Goal: Task Accomplishment & Management: Complete application form

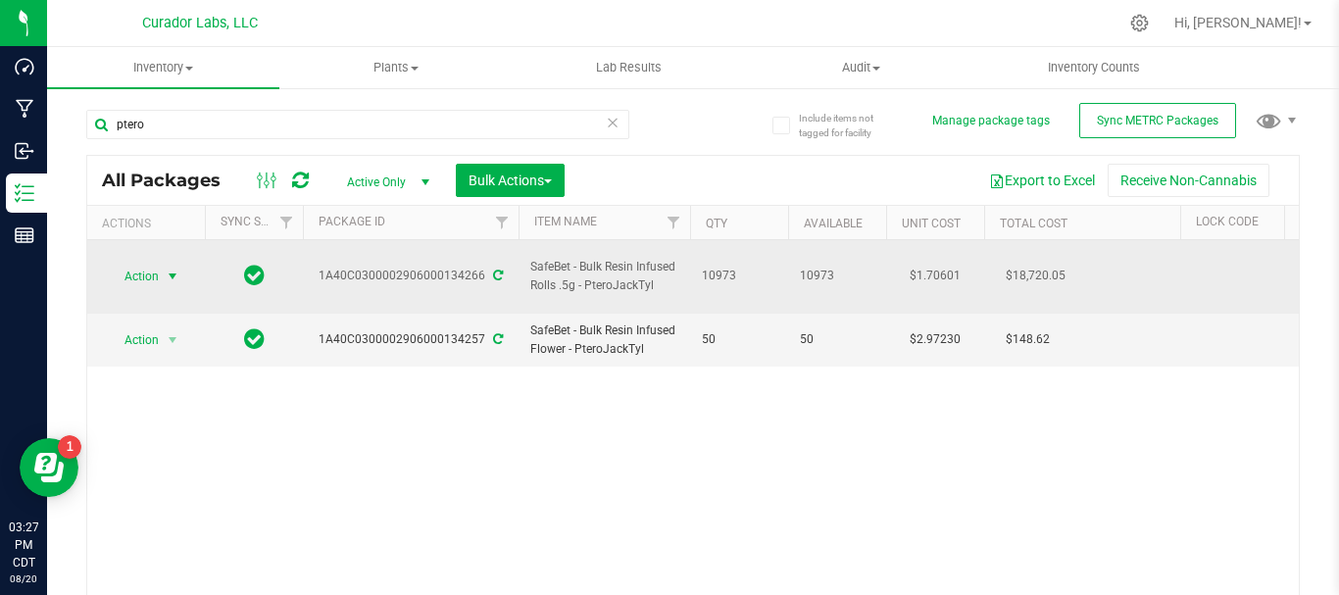
click at [143, 267] on span "Action" at bounding box center [133, 276] width 53 height 27
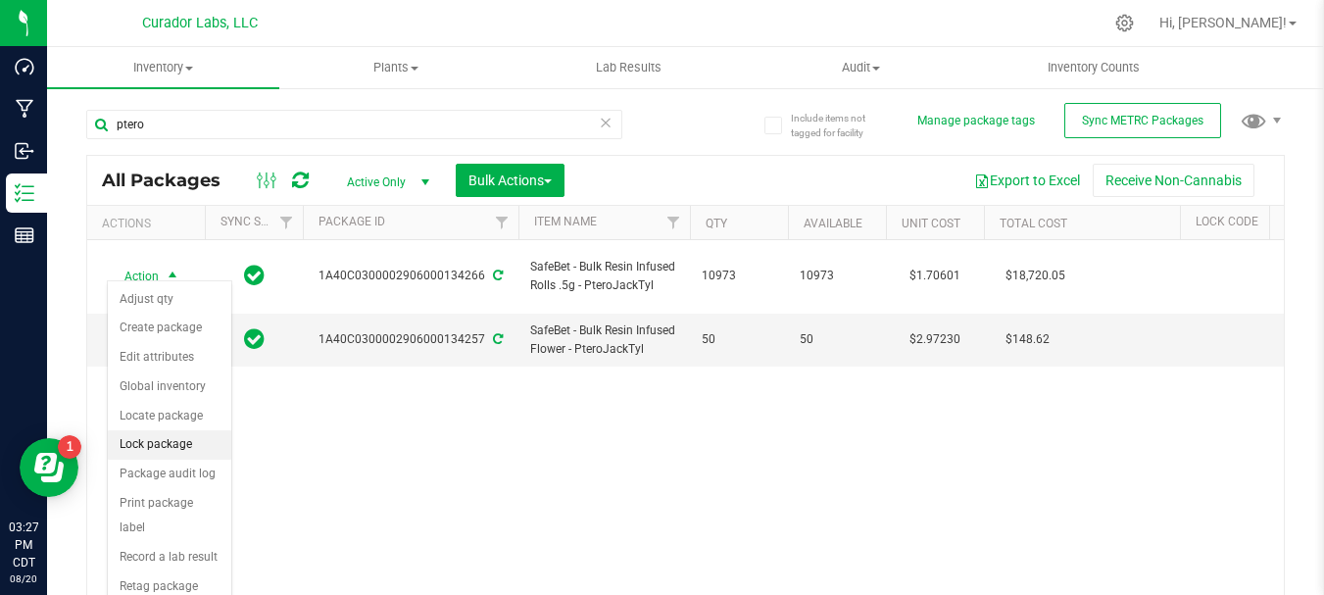
click at [170, 441] on li "Lock package" at bounding box center [170, 444] width 124 height 29
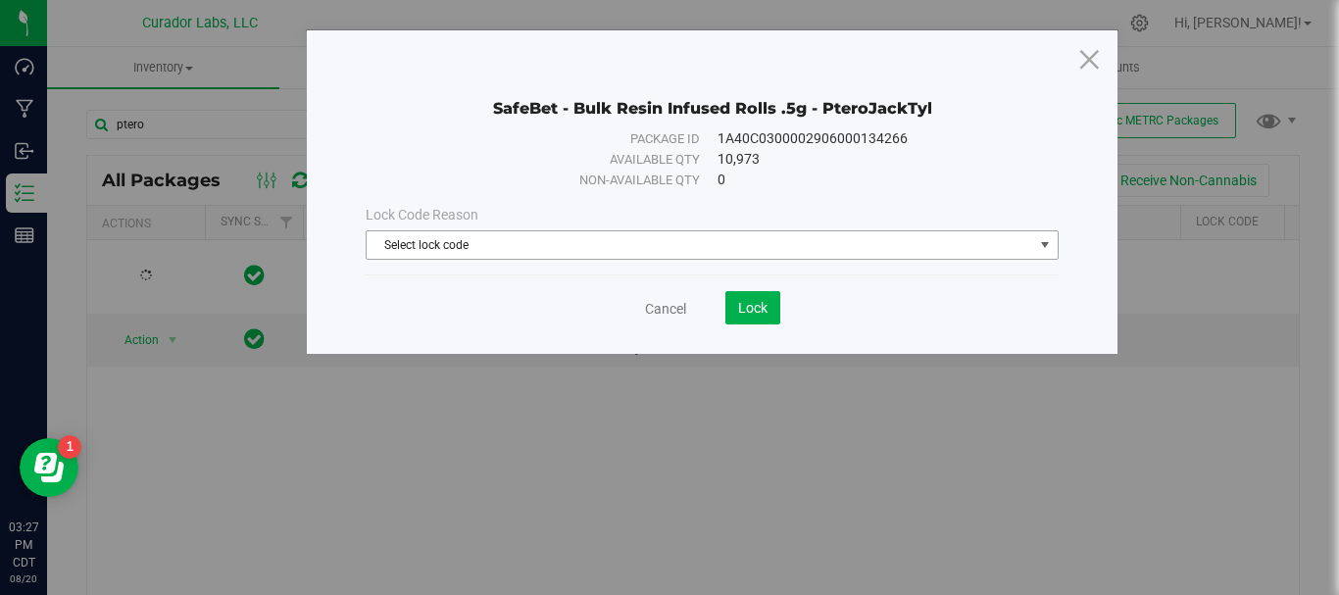
click at [599, 245] on span "Select lock code" at bounding box center [700, 244] width 667 height 27
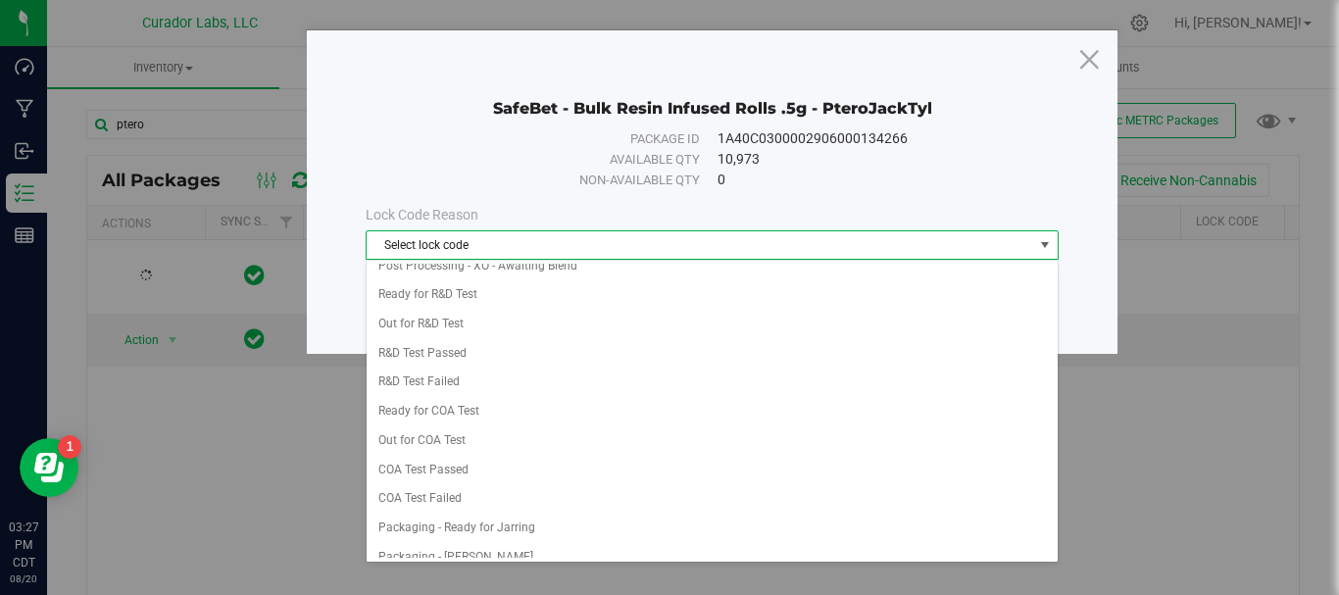
scroll to position [686, 0]
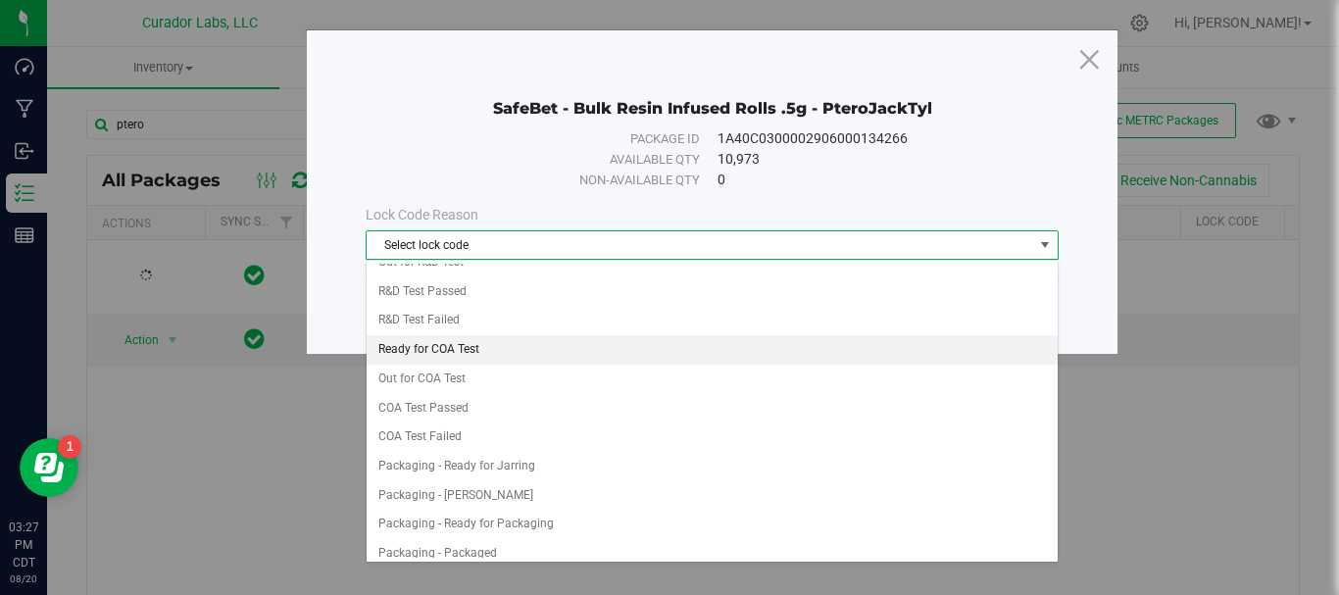
click at [586, 348] on li "Ready for COA Test" at bounding box center [712, 349] width 691 height 29
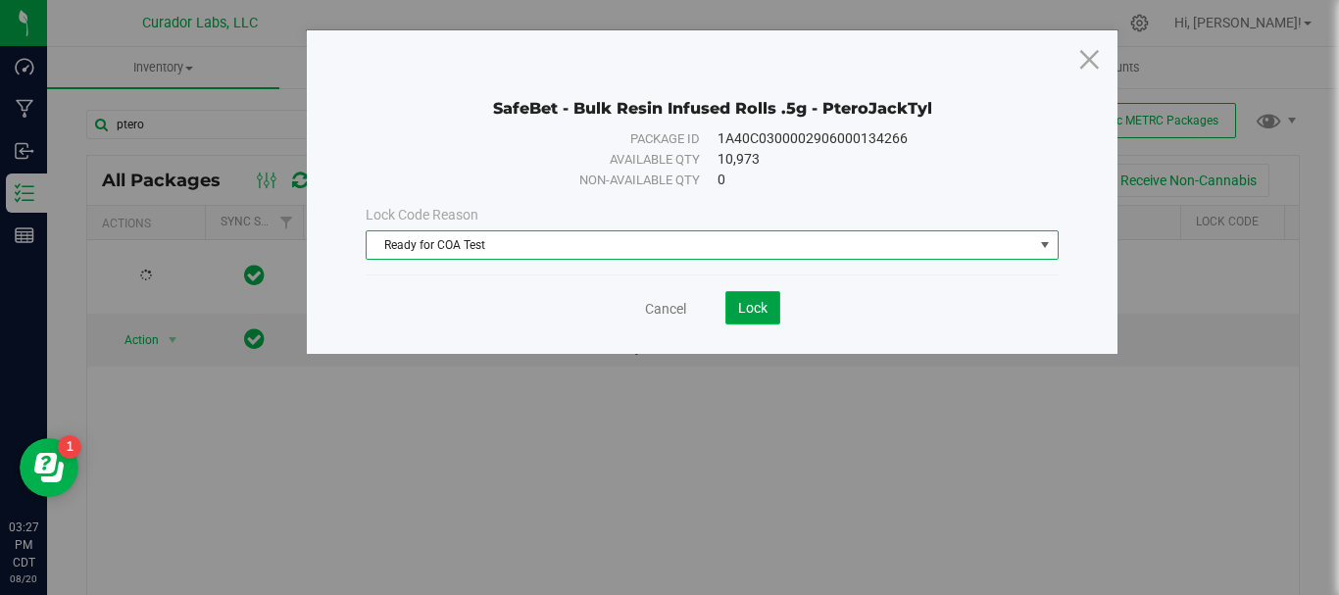
click at [757, 317] on button "Lock" at bounding box center [752, 307] width 55 height 33
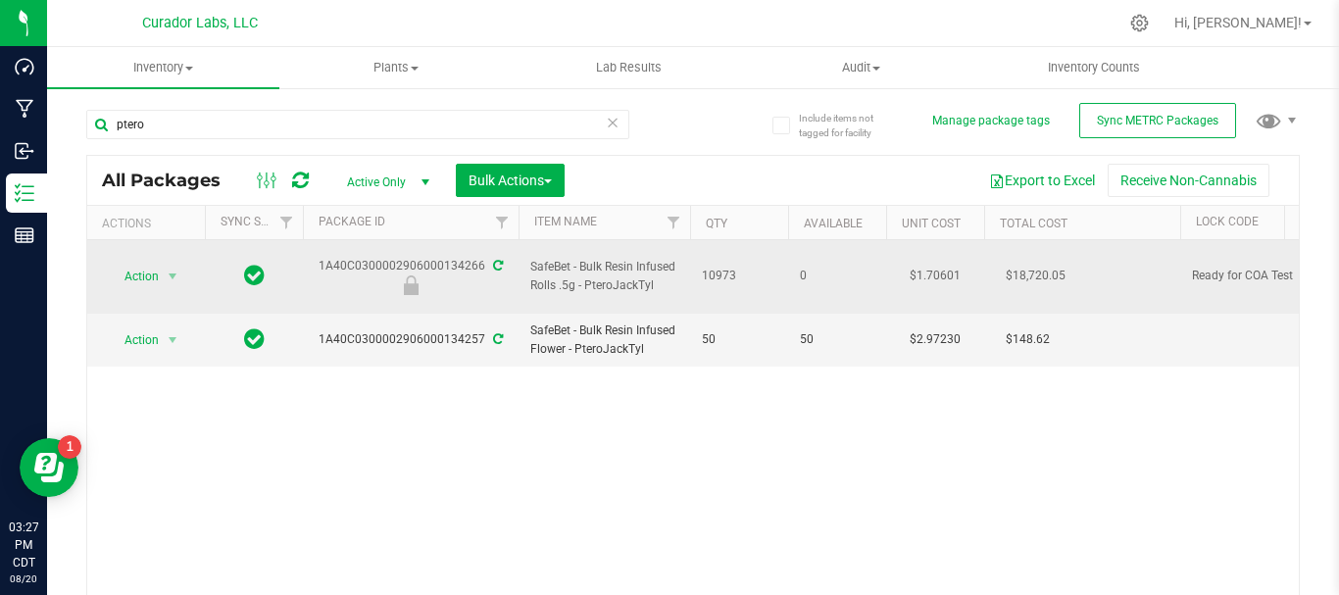
drag, startPoint x: 738, startPoint y: 259, endPoint x: 321, endPoint y: 258, distance: 417.6
copy tr "1A40C0300002906000134266 SafeBet - Bulk Resin Infused Rolls .5g - PteroJackTyl …"
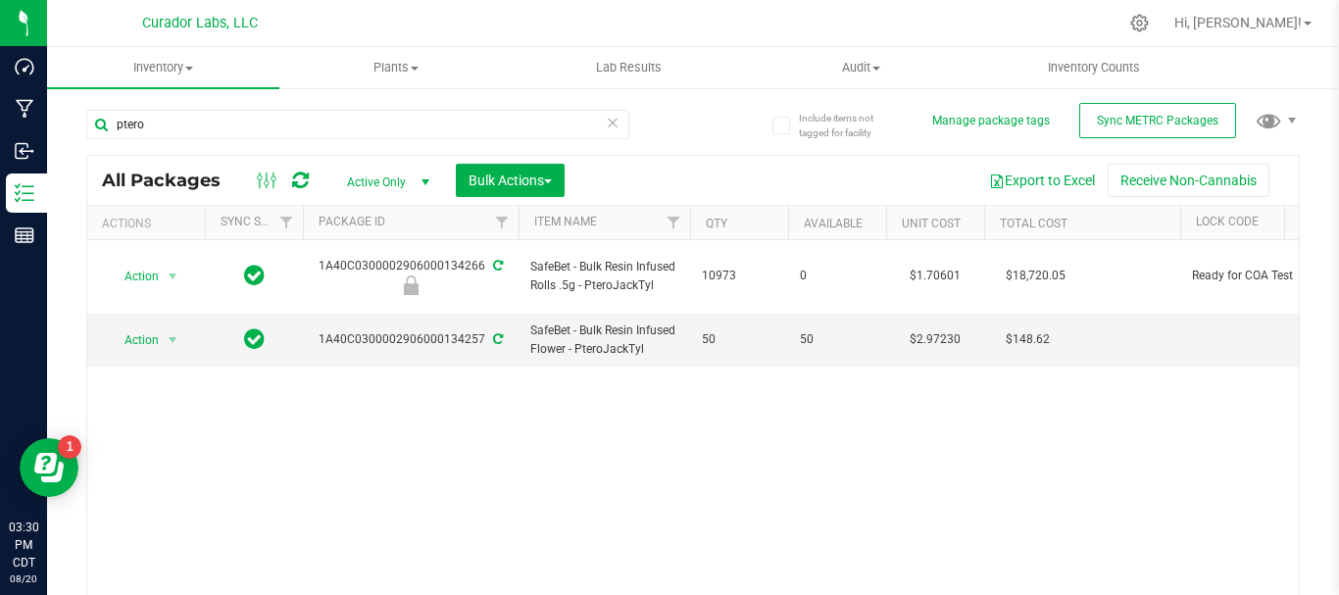
click at [619, 359] on div "Action Action Edit attributes Global inventory Locate package Package audit log…" at bounding box center [692, 427] width 1211 height 374
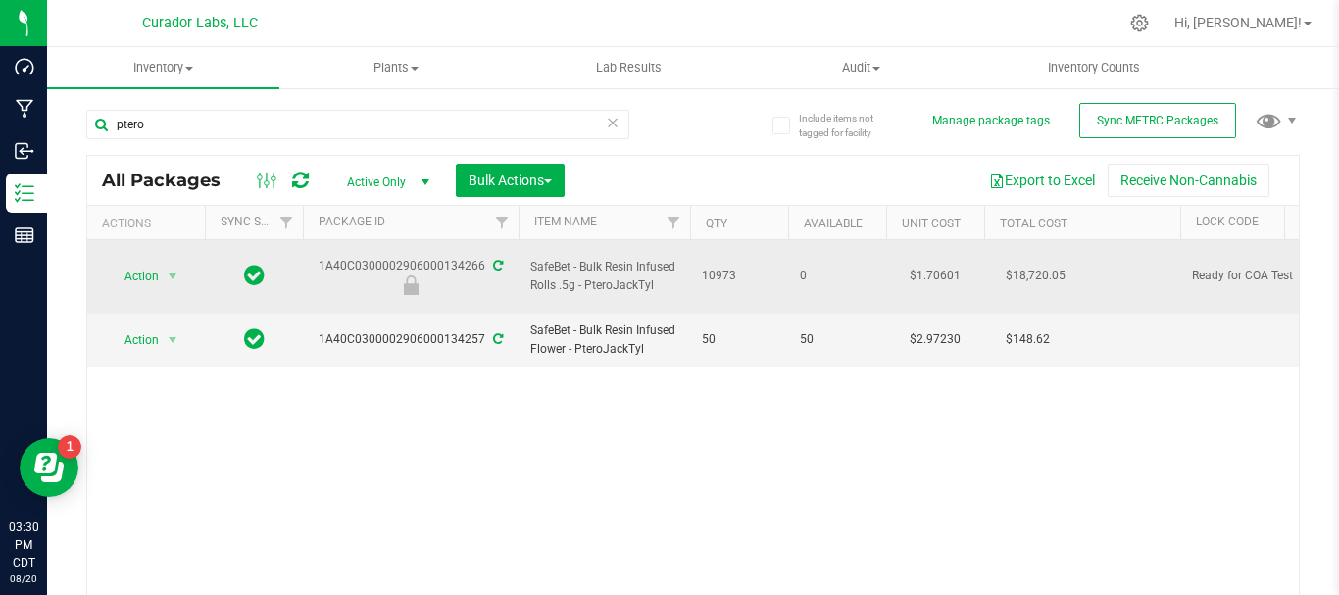
drag, startPoint x: 662, startPoint y: 278, endPoint x: 520, endPoint y: 261, distance: 142.2
click at [520, 261] on td "SafeBet - Bulk Resin Infused Rolls .5g - PteroJackTyl" at bounding box center [605, 277] width 172 height 74
copy span "SafeBet - Bulk Resin Infused Rolls .5g - PteroJackTyl"
drag, startPoint x: 312, startPoint y: 250, endPoint x: 485, endPoint y: 256, distance: 173.6
click at [485, 257] on div "1A40C0300002906000134266" at bounding box center [411, 276] width 222 height 38
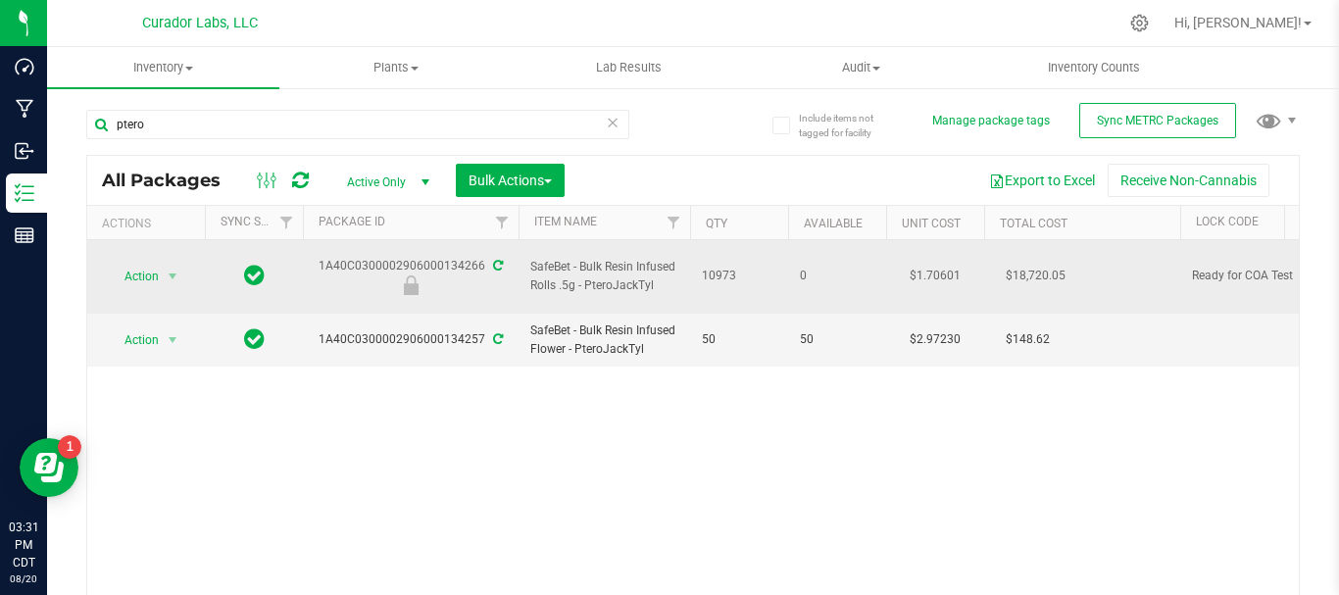
copy div "1A40C0300002906000134266"
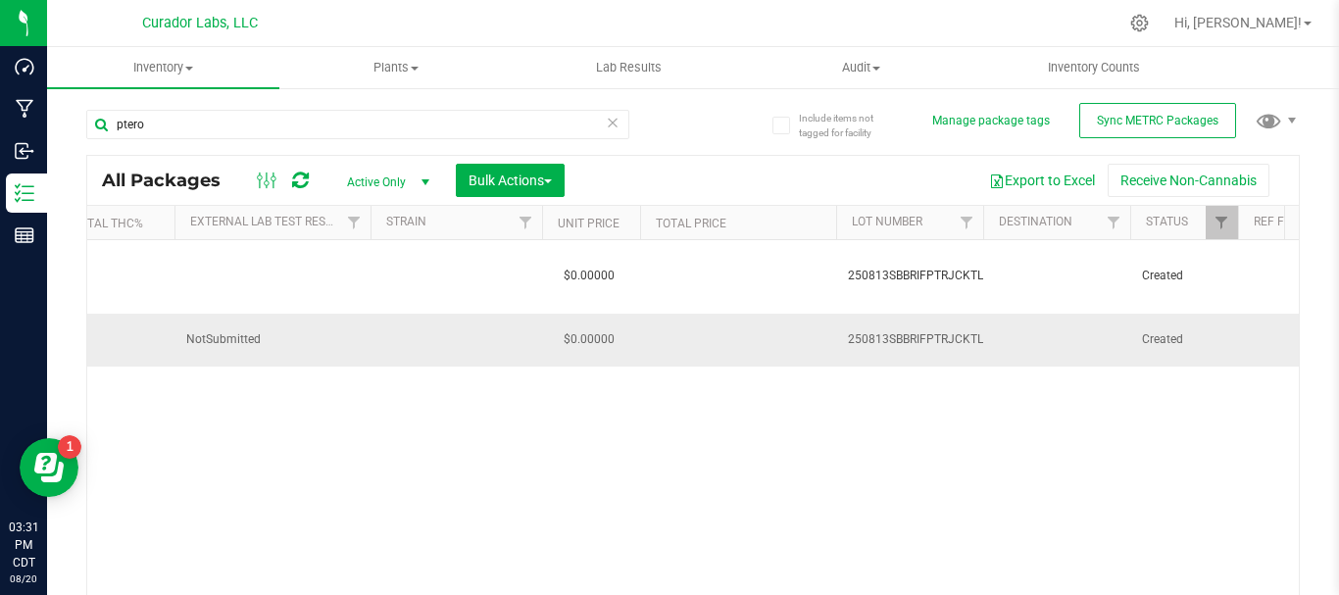
scroll to position [0, 1568]
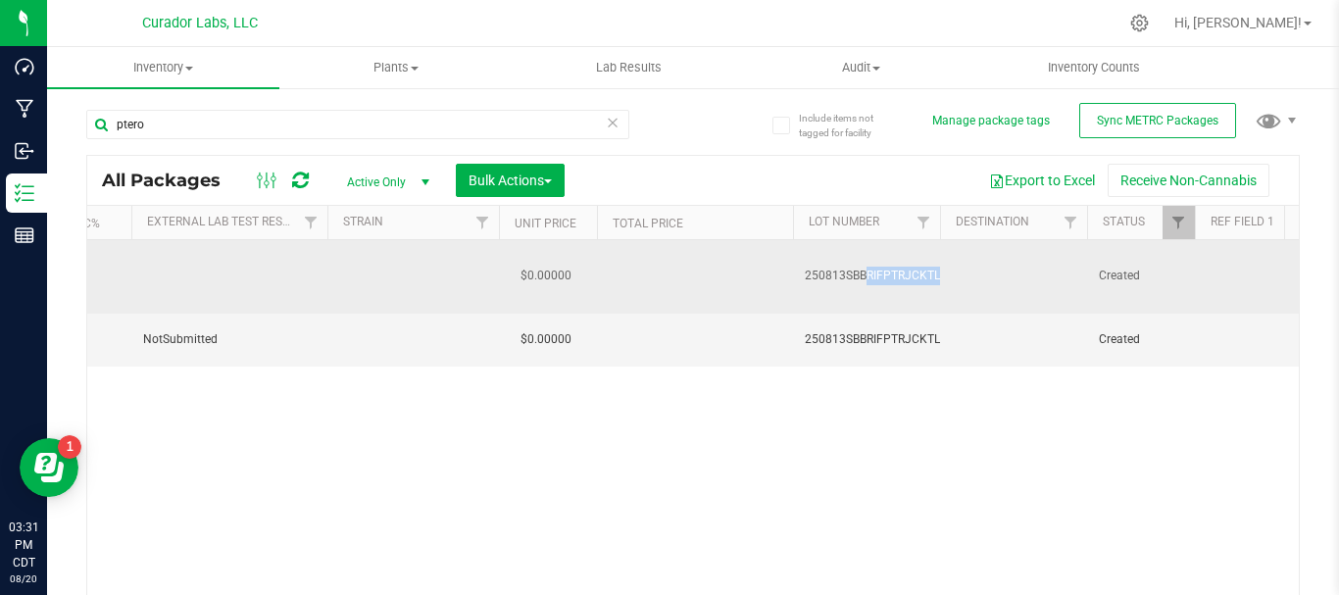
drag, startPoint x: 779, startPoint y: 263, endPoint x: 968, endPoint y: 254, distance: 189.4
copy td "250813SBBRIFPTRJCKTL"
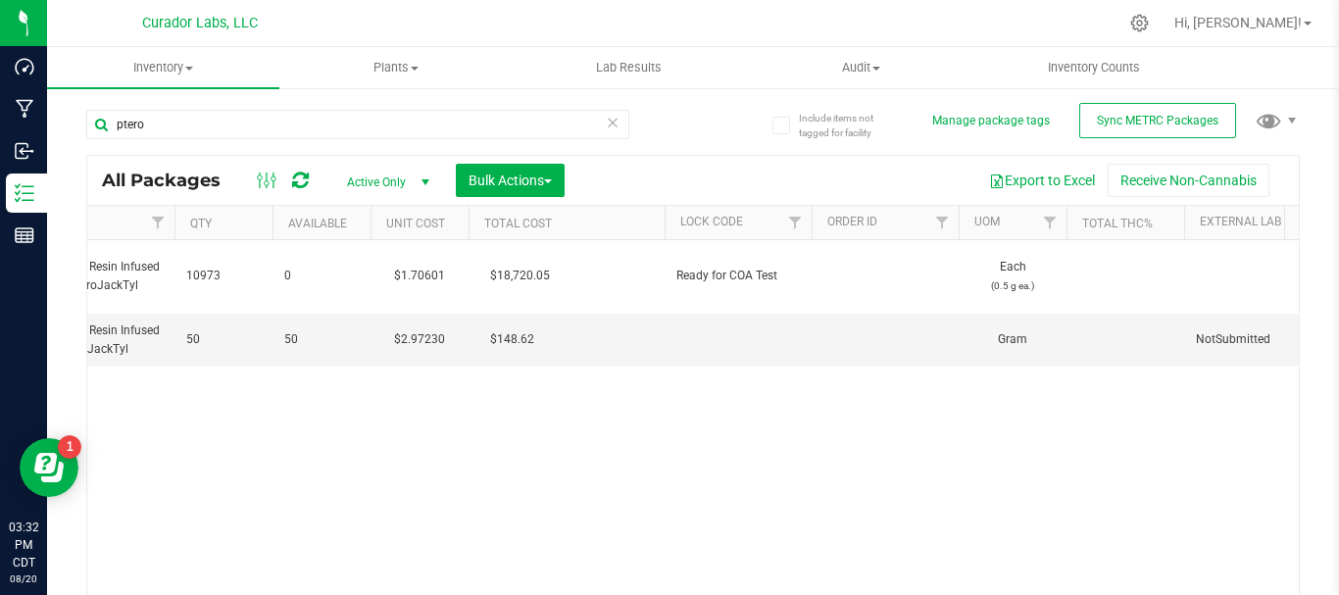
scroll to position [0, 0]
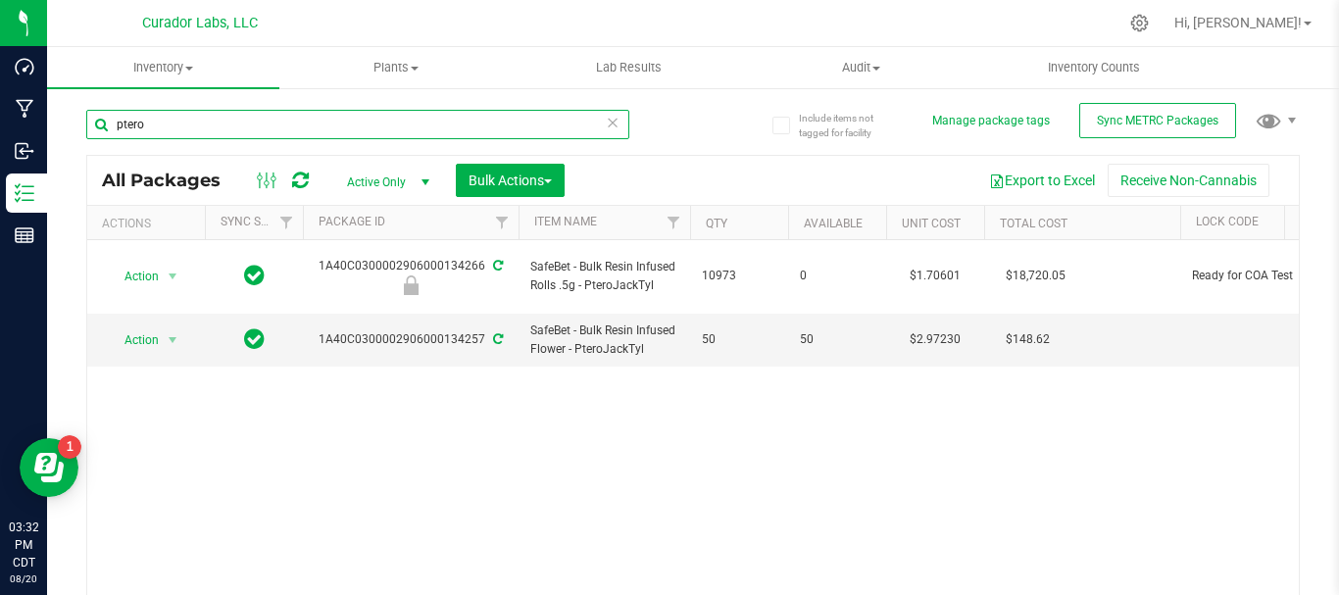
drag, startPoint x: 217, startPoint y: 122, endPoint x: 54, endPoint y: 132, distance: 163.1
click at [54, 132] on div "Include items not tagged for facility Manage package tags Sync METRC Packages p…" at bounding box center [693, 385] width 1292 height 598
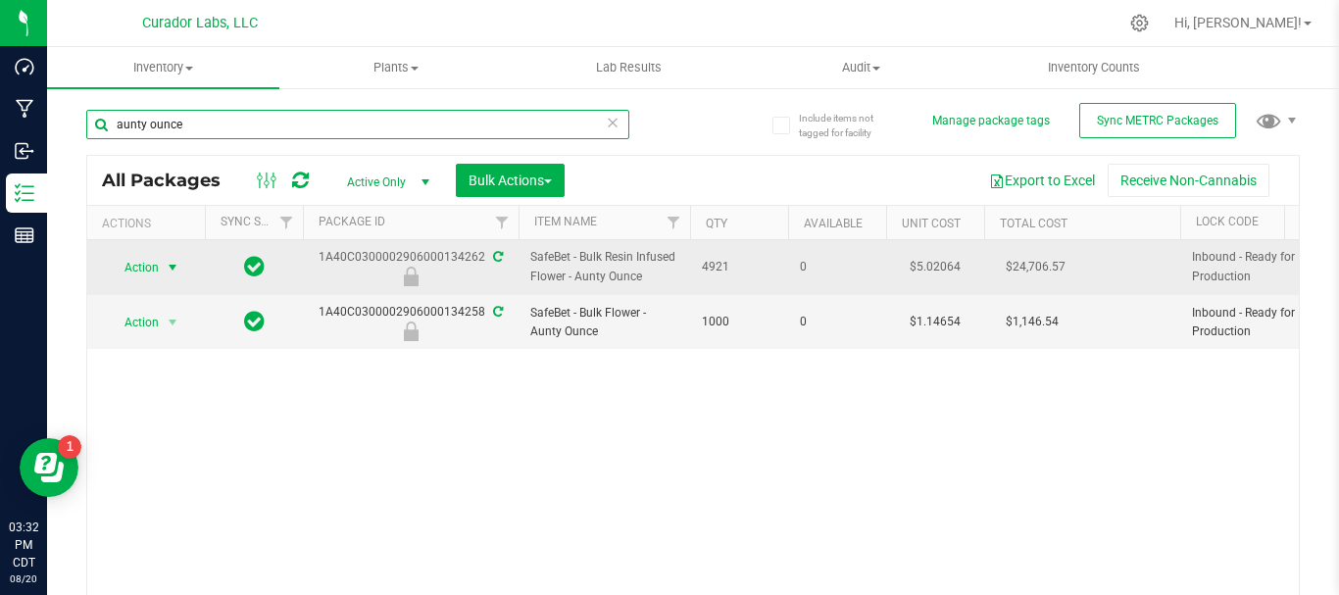
type input "aunty ounce"
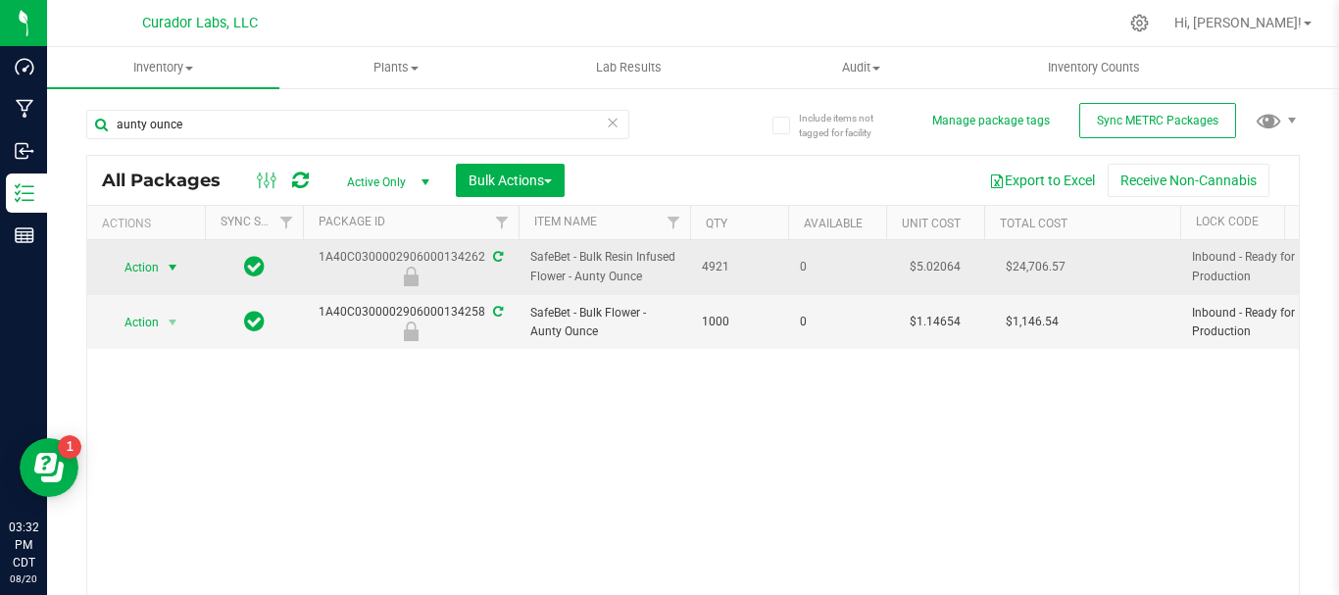
click at [132, 267] on span "Action" at bounding box center [133, 267] width 53 height 27
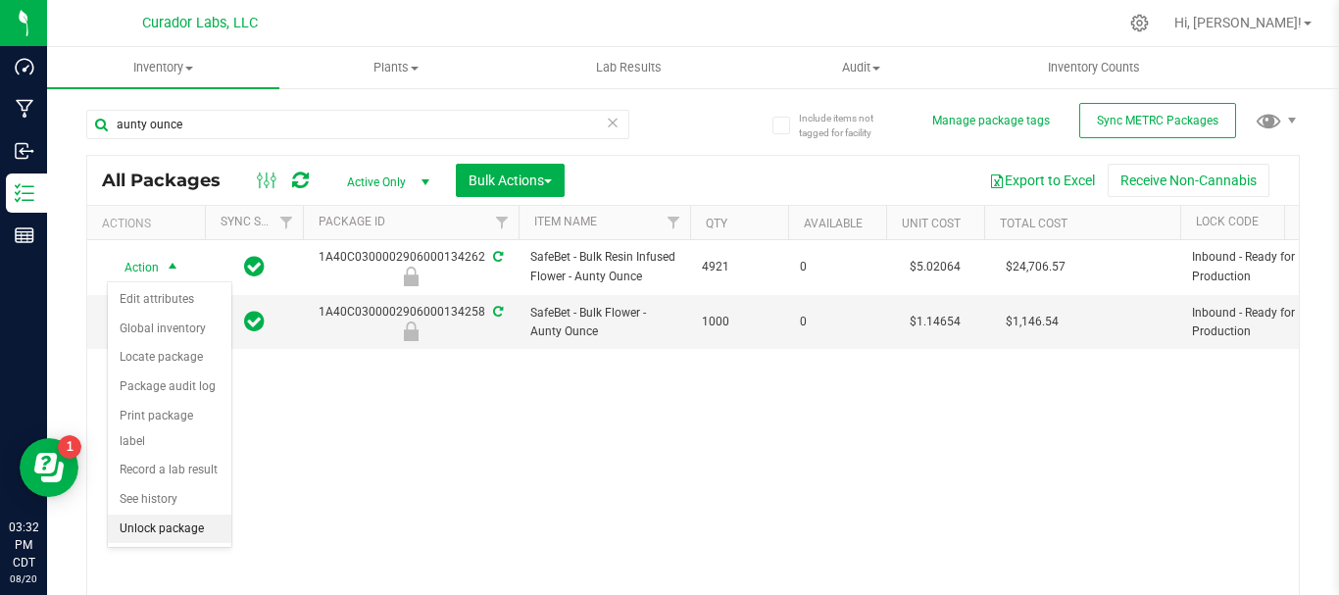
click at [163, 515] on li "Unlock package" at bounding box center [170, 529] width 124 height 29
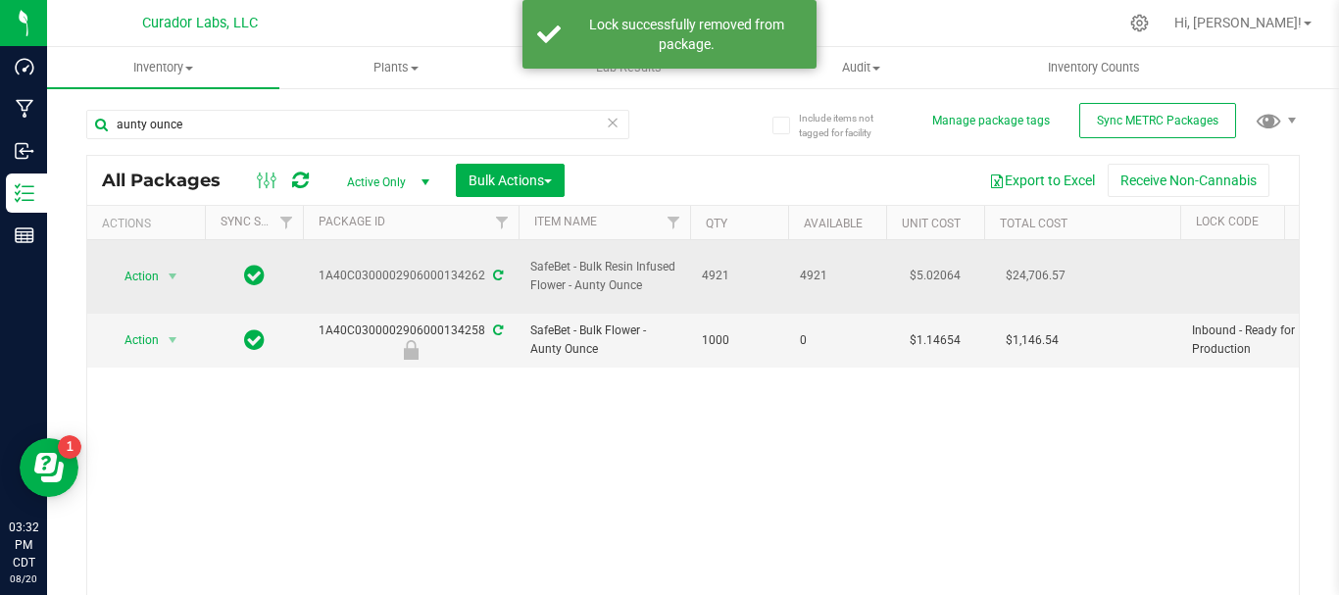
drag, startPoint x: 647, startPoint y: 279, endPoint x: 524, endPoint y: 265, distance: 123.4
click at [524, 265] on td "SafeBet - Bulk Resin Infused Flower - Aunty Ounce" at bounding box center [605, 277] width 172 height 74
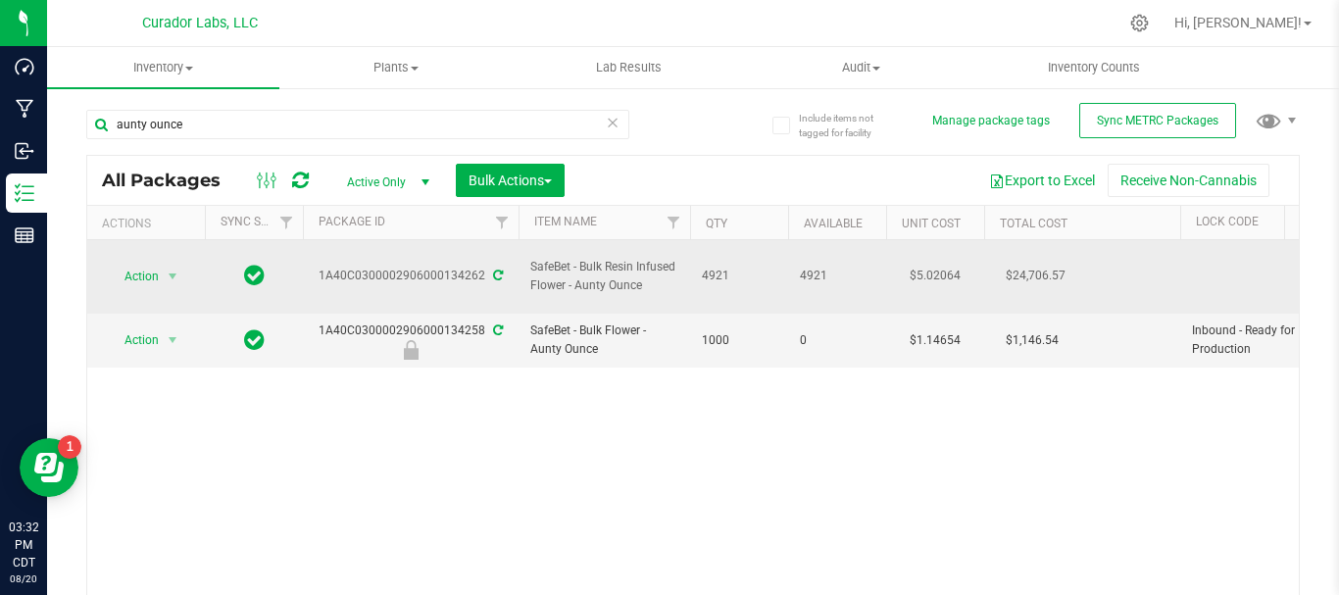
copy span "SafeBet - Bulk Resin Infused Flower - Aunty Ounce"
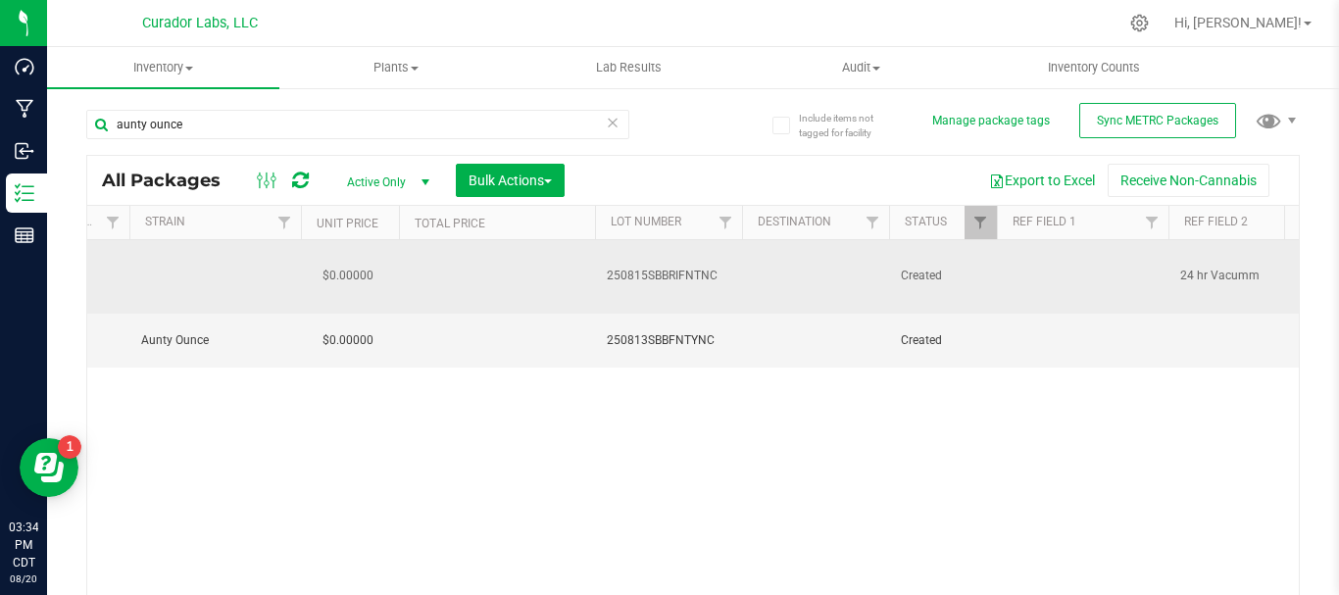
scroll to position [0, 1862]
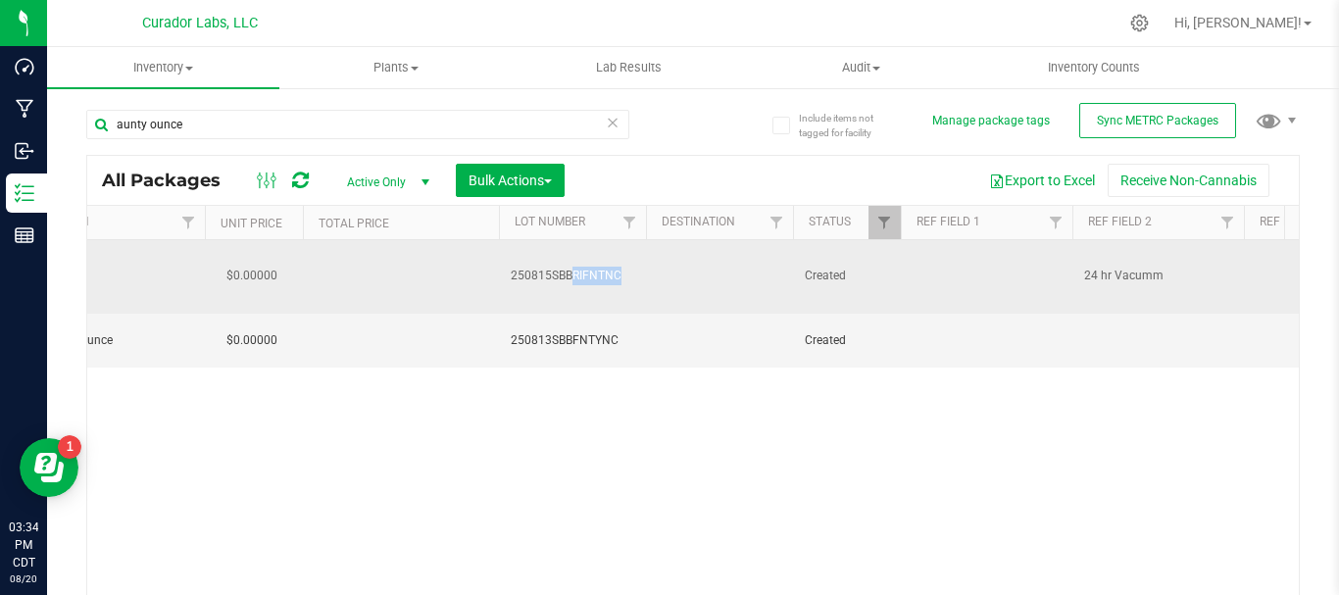
drag, startPoint x: 463, startPoint y: 269, endPoint x: 682, endPoint y: 279, distance: 219.8
copy td "250815SBBRIFNTNC"
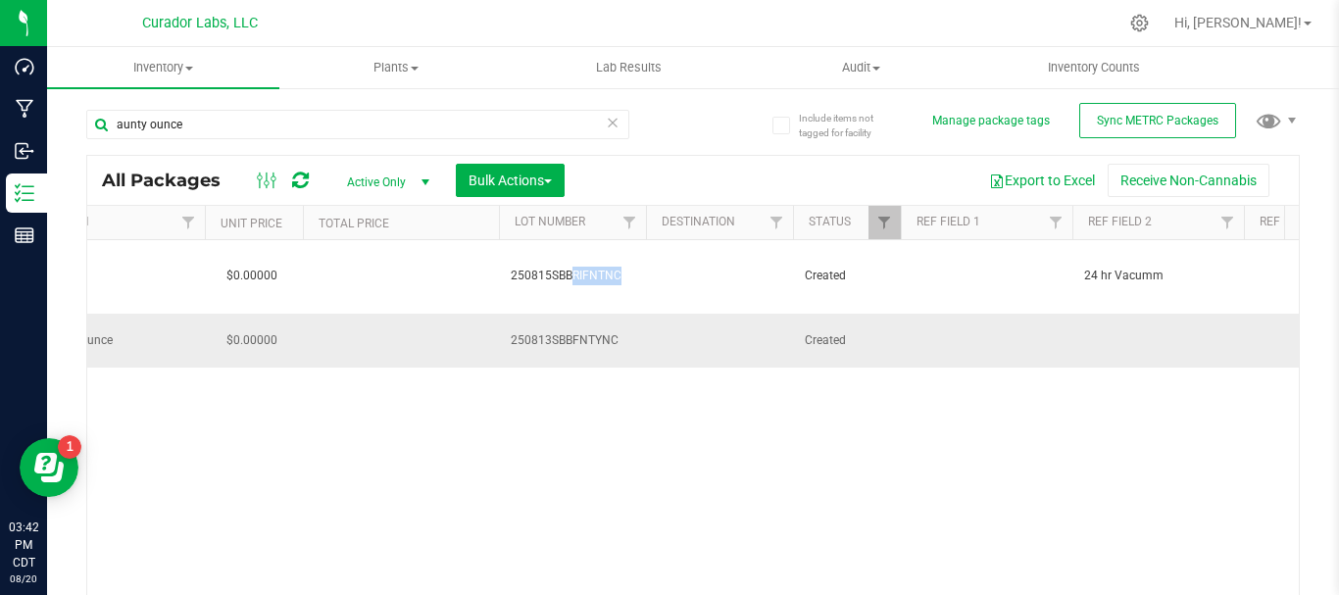
scroll to position [0, 0]
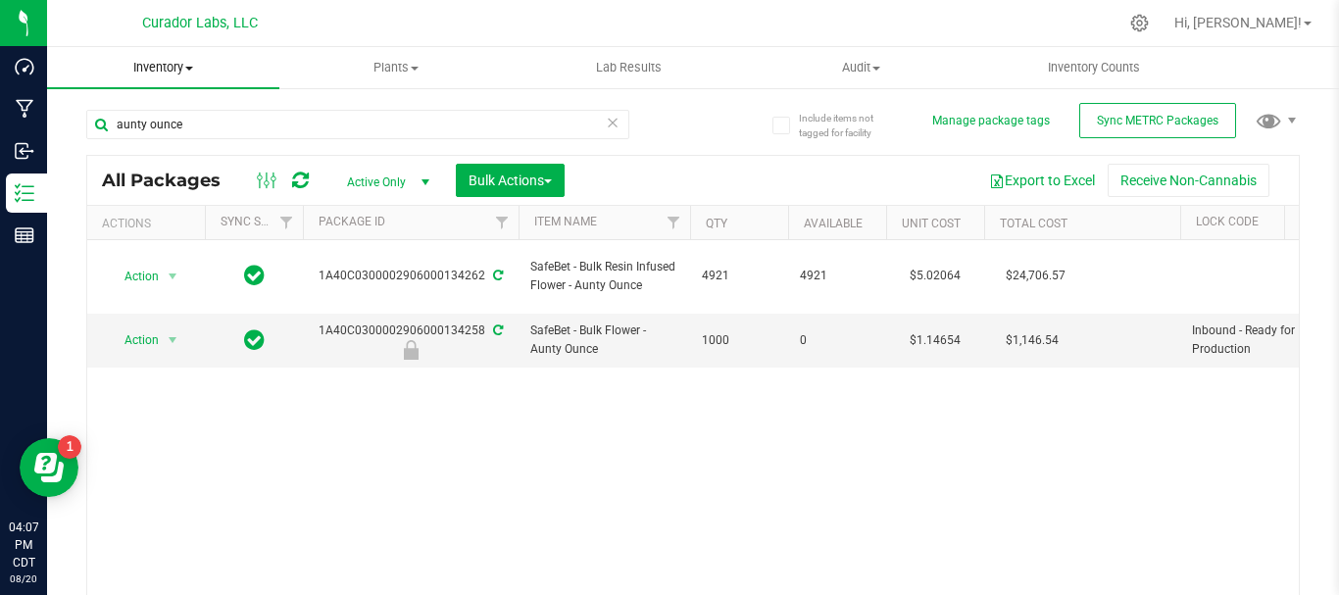
click at [158, 66] on span "Inventory" at bounding box center [163, 68] width 232 height 18
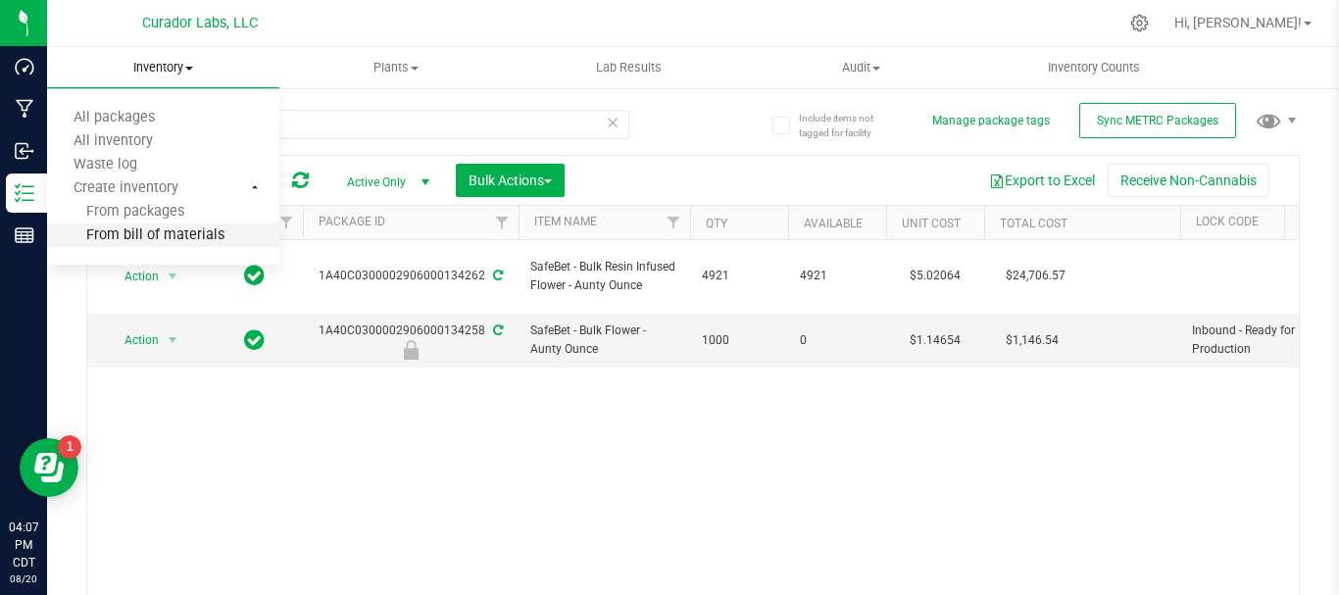
click at [126, 238] on span "From bill of materials" at bounding box center [135, 235] width 177 height 17
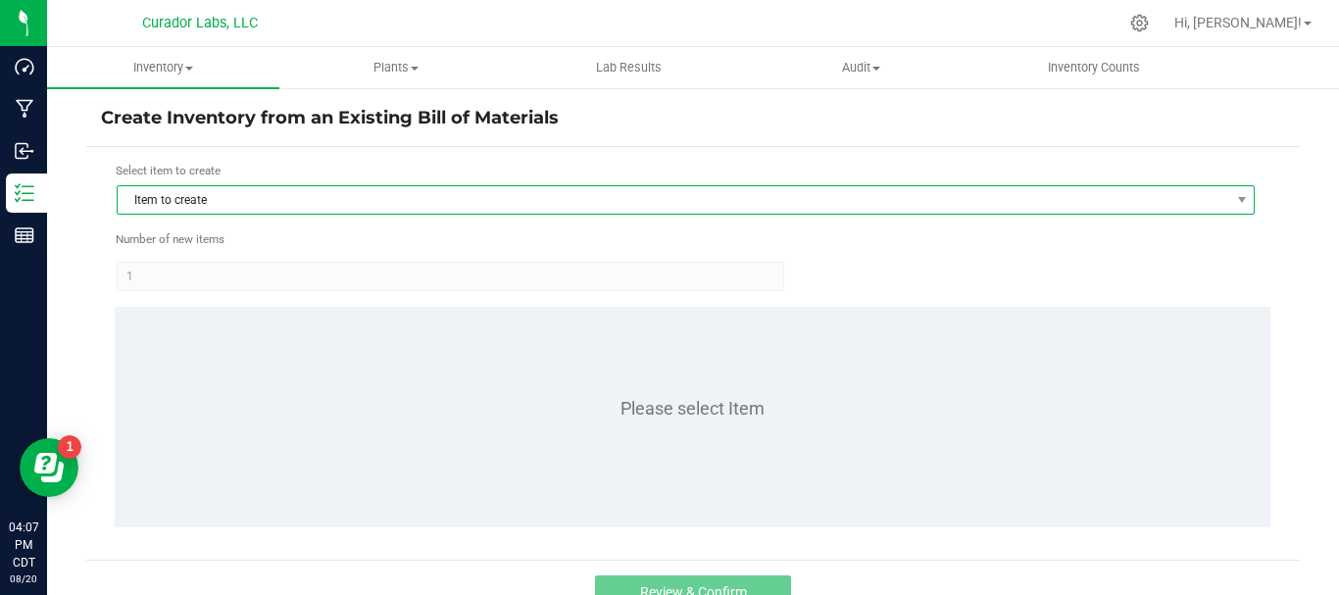
click at [203, 207] on span "Item to create" at bounding box center [674, 199] width 1112 height 27
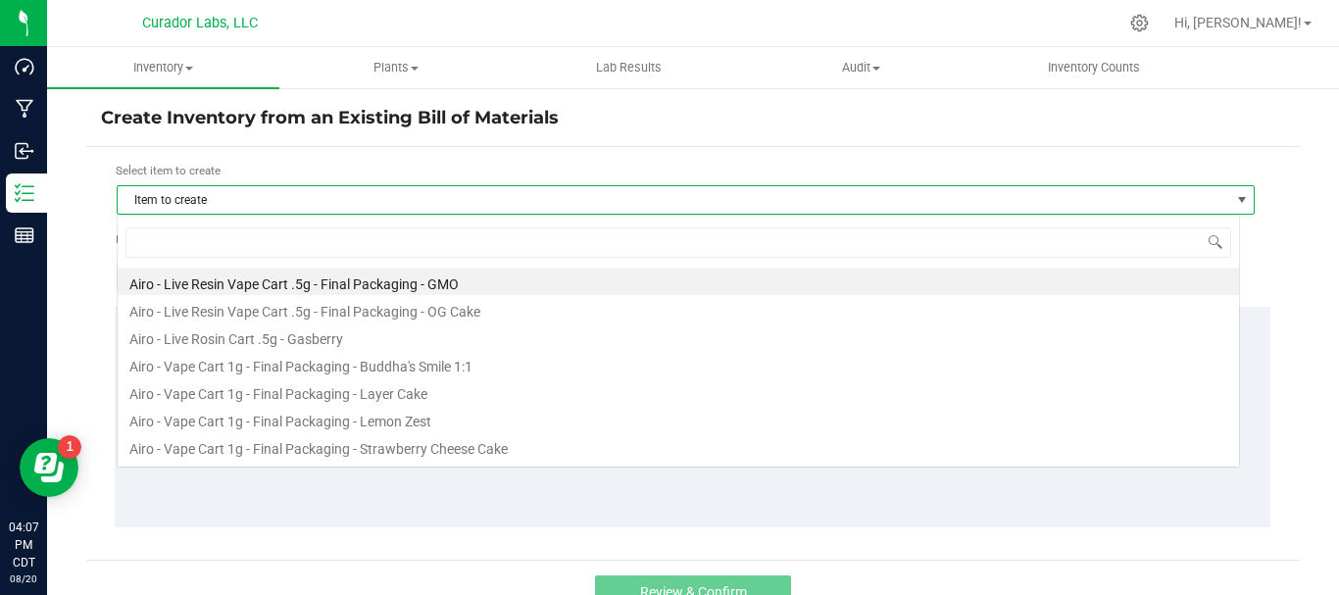
scroll to position [29, 1123]
type input "Labeled Bottle - SafeBet - Infused Rolls 0.5g 7pk with Warning and White and Or…"
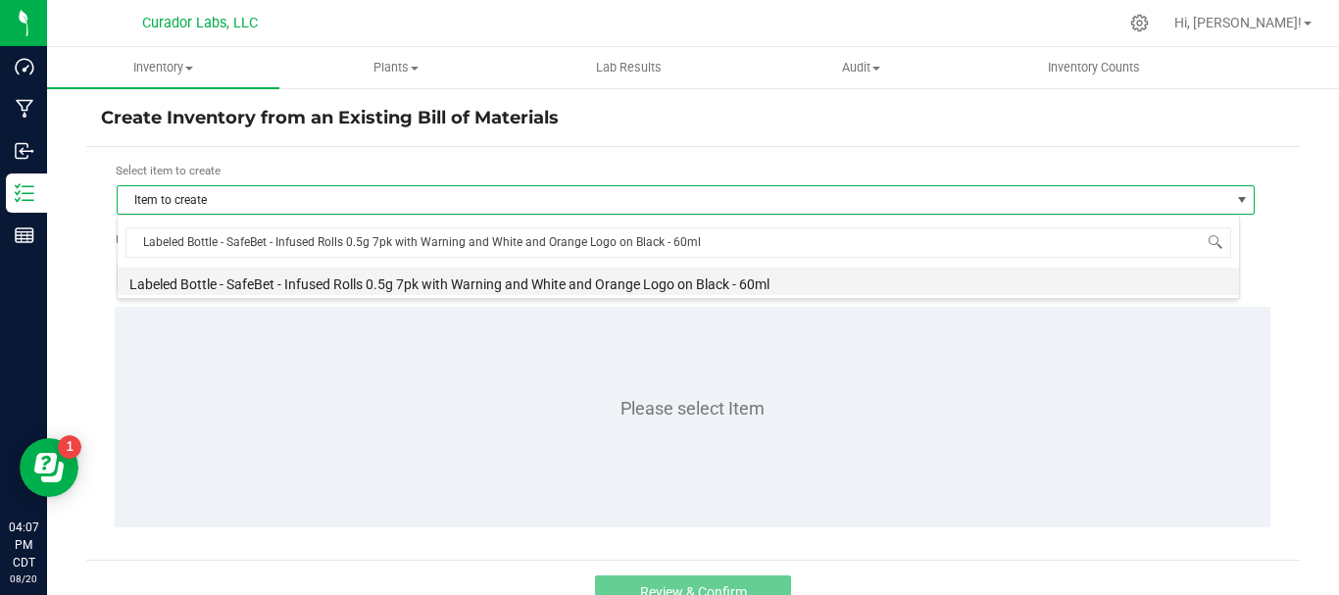
click at [222, 280] on li "Labeled Bottle - SafeBet - Infused Rolls 0.5g 7pk with Warning and White and Or…" at bounding box center [678, 281] width 1121 height 27
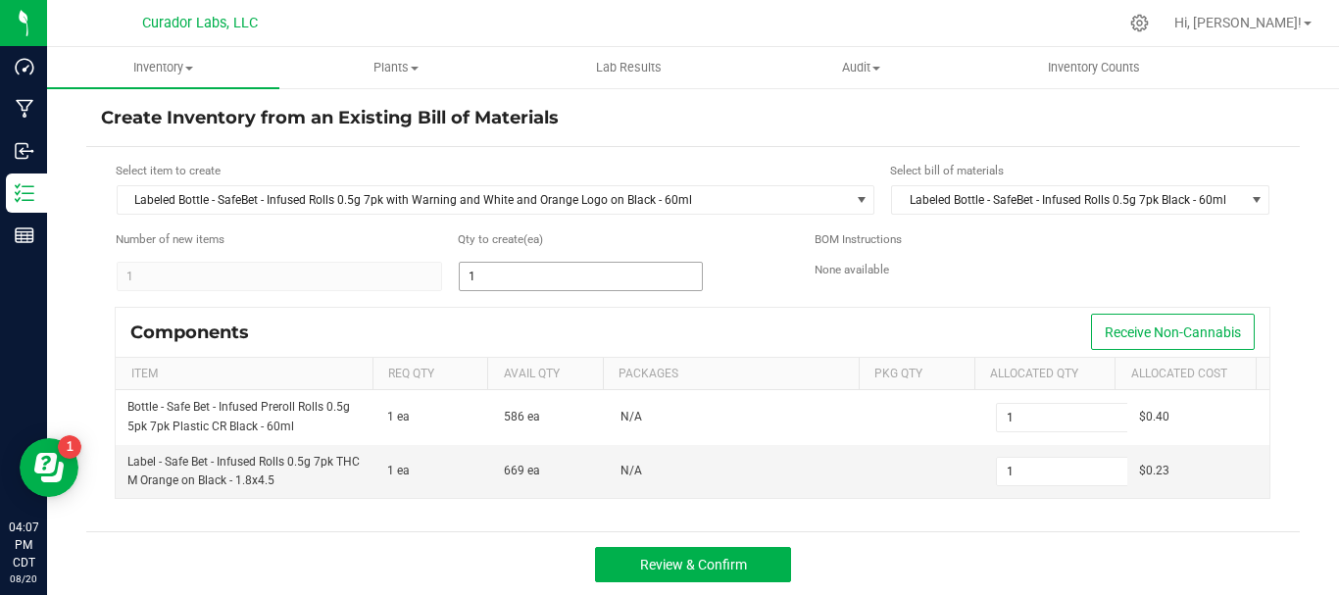
click at [512, 275] on input "1" at bounding box center [581, 276] width 242 height 27
type input "4"
type input "40"
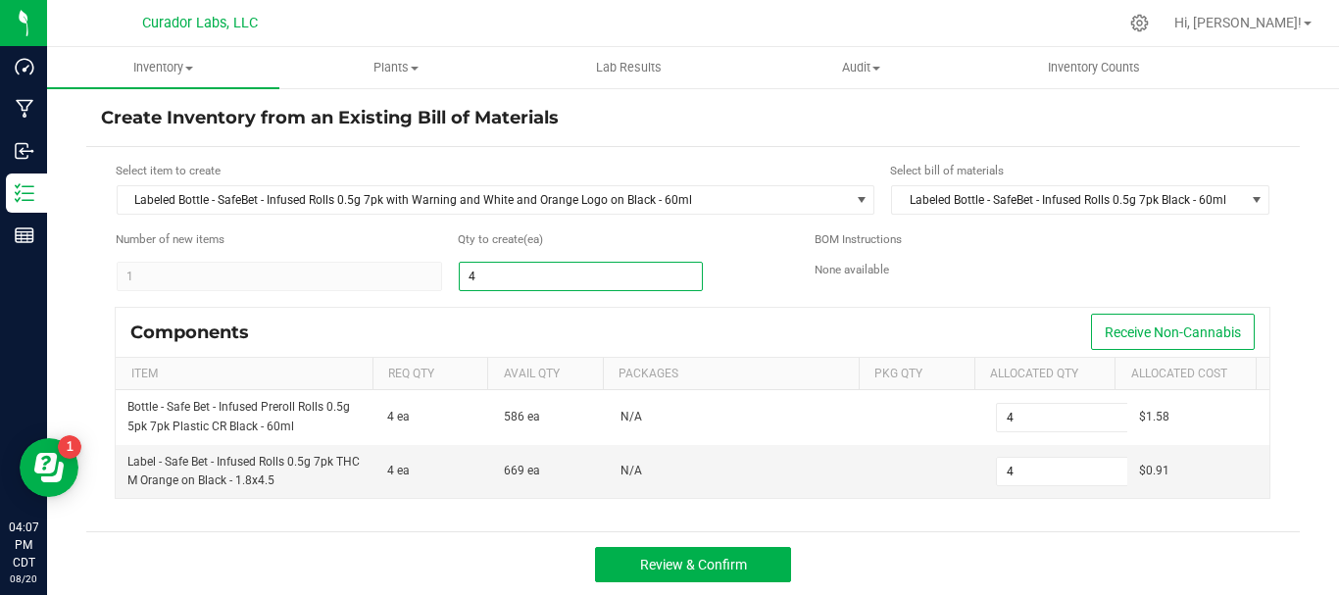
type input "40"
type input "402"
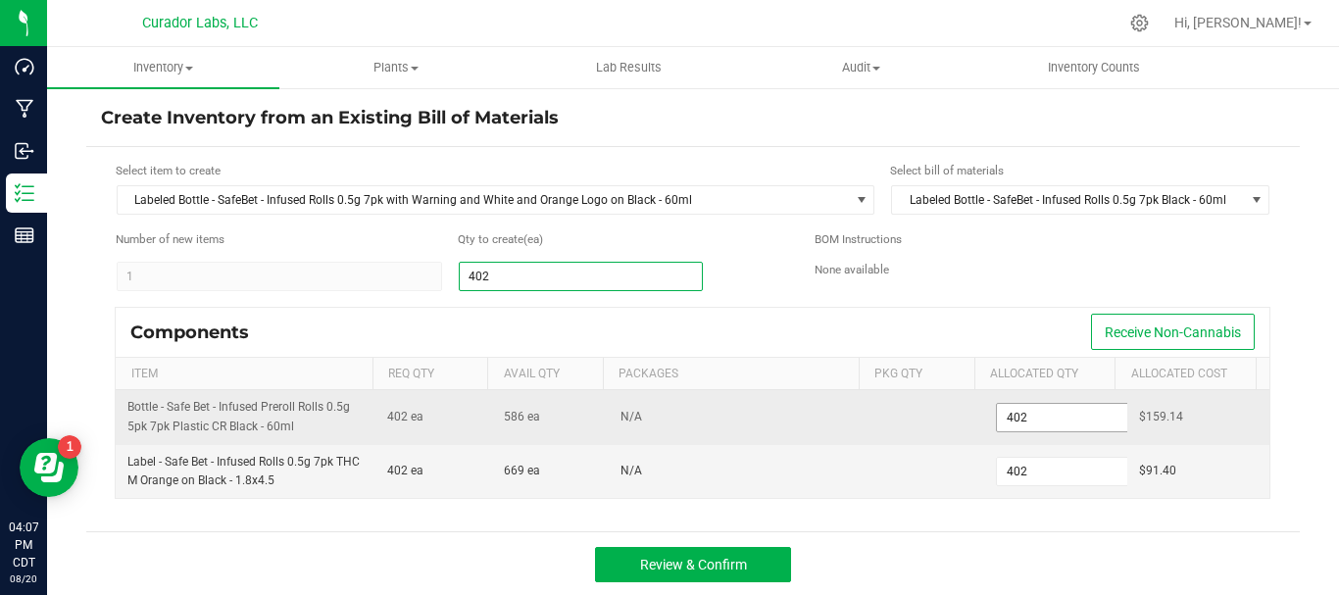
type input "402"
click at [1045, 410] on input "402" at bounding box center [1069, 417] width 144 height 27
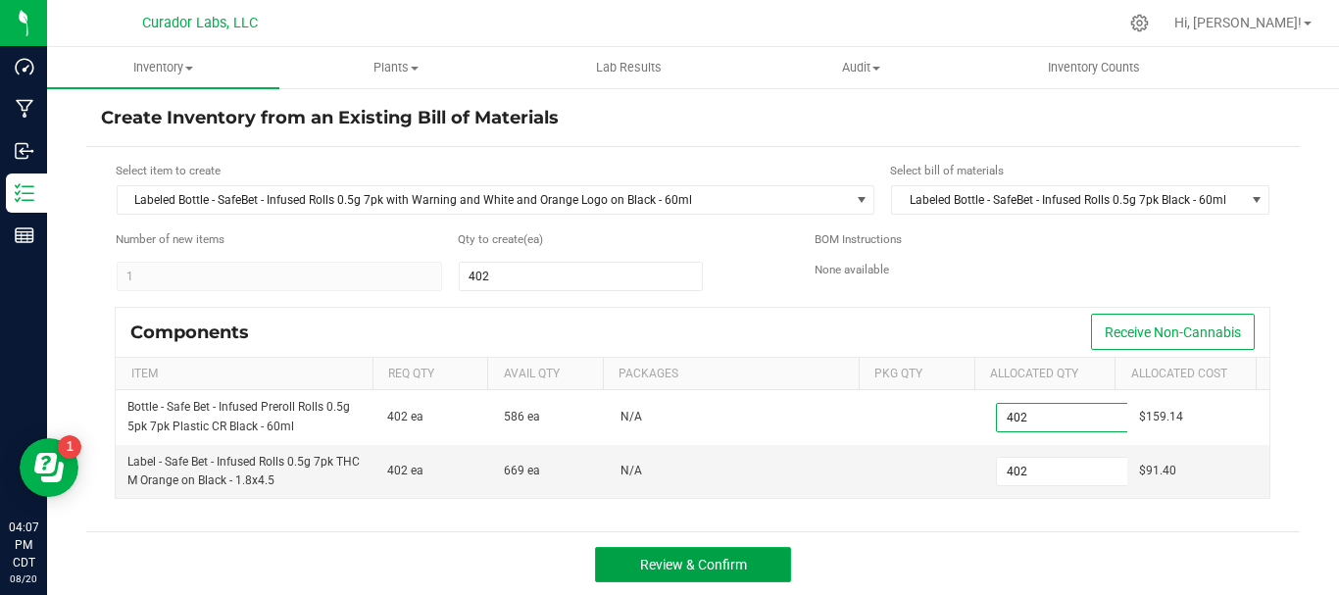
click at [717, 563] on span "Review & Confirm" at bounding box center [693, 565] width 107 height 16
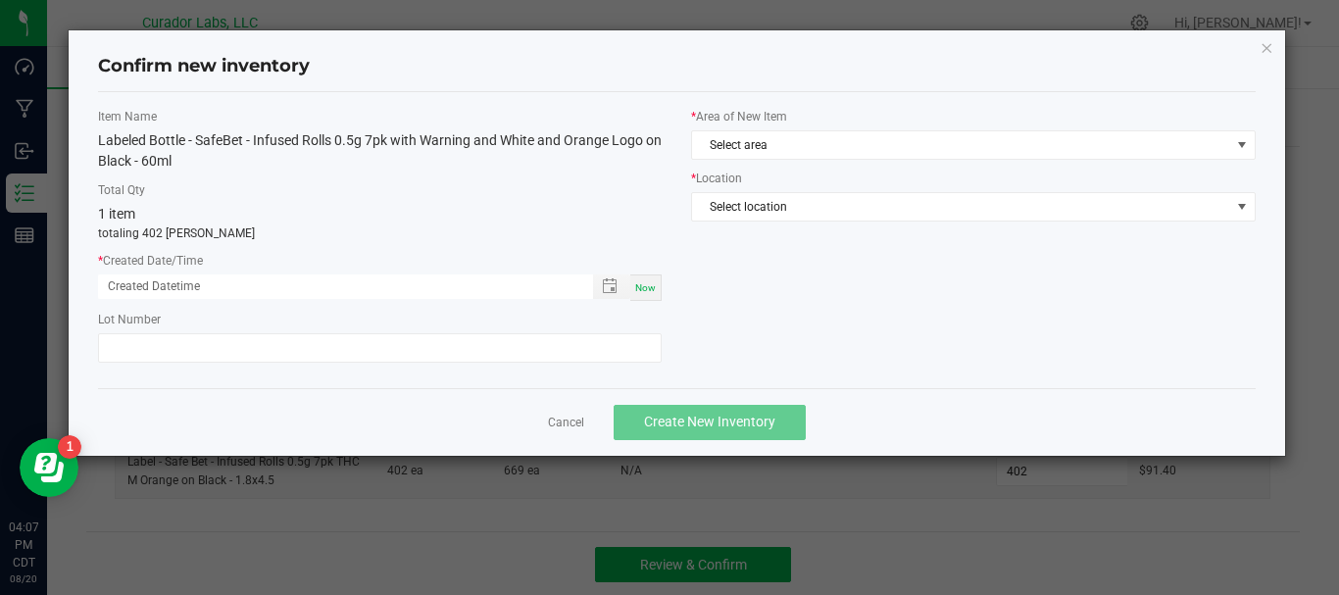
click at [638, 286] on span "Now" at bounding box center [645, 287] width 21 height 11
type input "08/20/2025 04:07 PM"
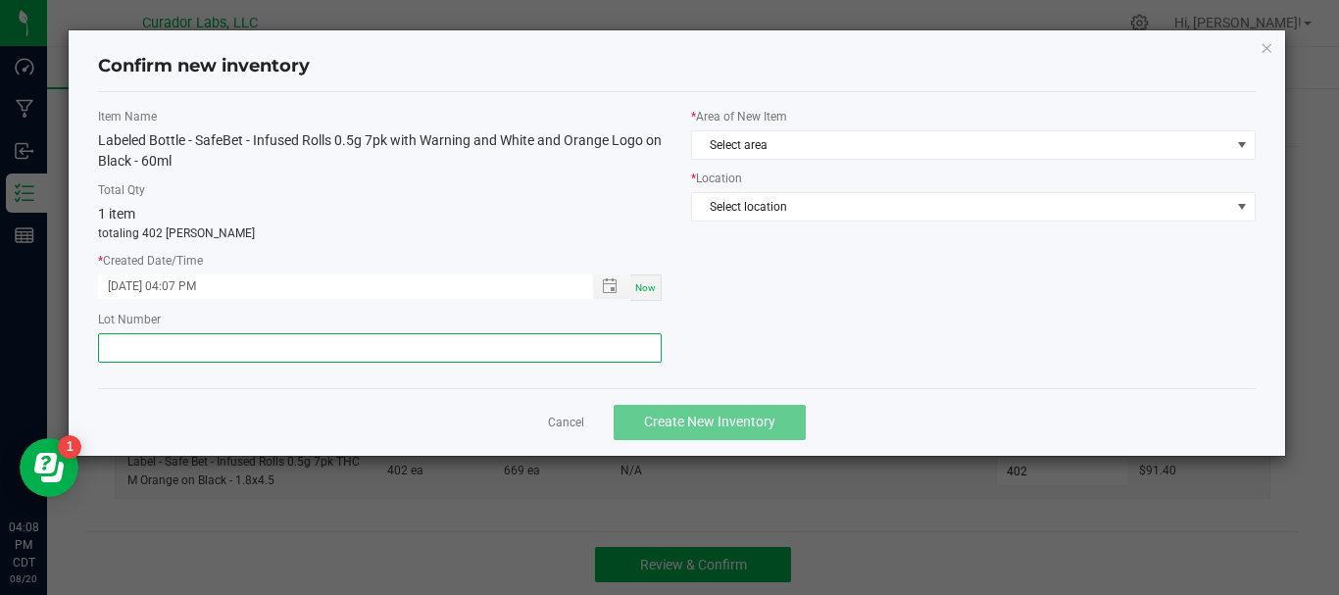
click at [587, 354] on input "text" at bounding box center [380, 347] width 564 height 29
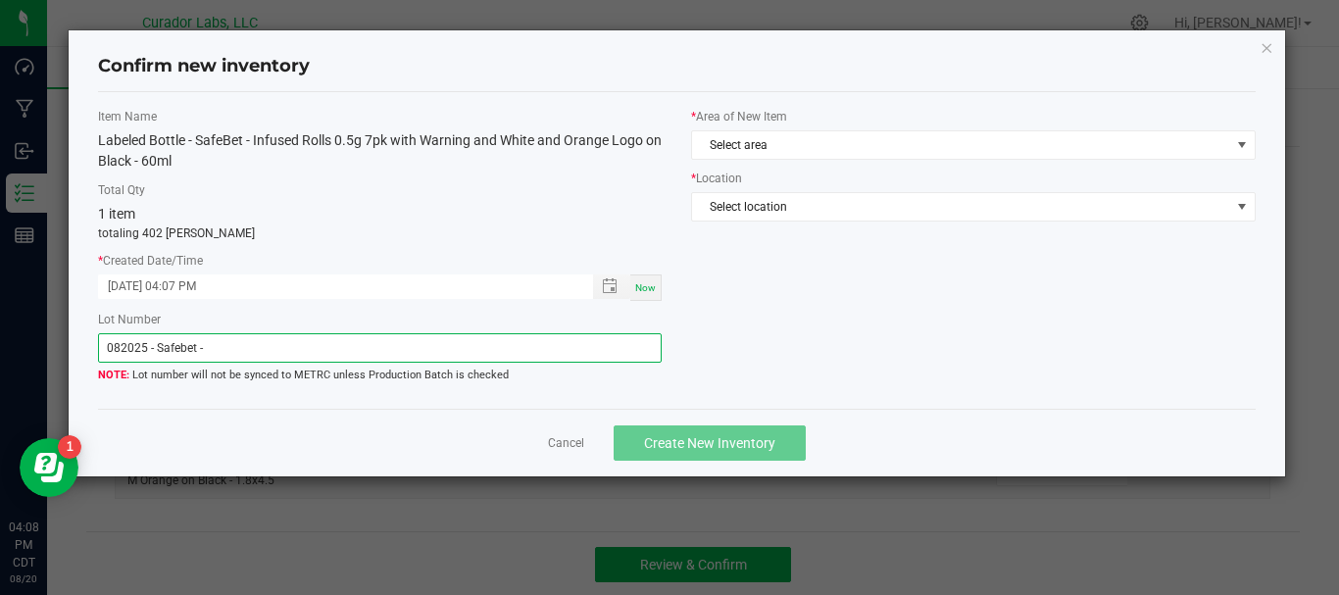
paste input "1721 - AT60MLMOBKOBKAAA202302"
drag, startPoint x: 361, startPoint y: 349, endPoint x: 240, endPoint y: 361, distance: 121.1
click at [240, 361] on input "082025 - Safebet - 1721 - AT60MLMOBKOBKAAA202302" at bounding box center [380, 347] width 564 height 29
click at [296, 344] on input "082025 - Safebet - 1721 - 202302" at bounding box center [380, 347] width 564 height 29
paste input "103260-B"
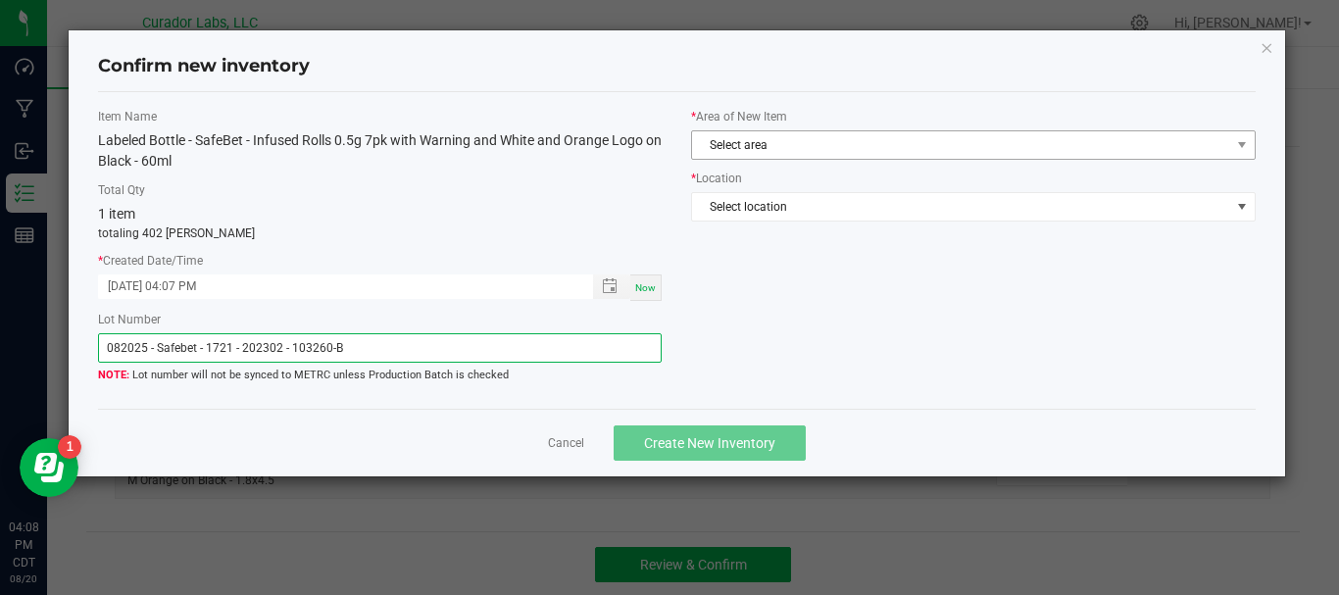
type input "082025 - Safebet - 1721 - 202302 - 103260-B"
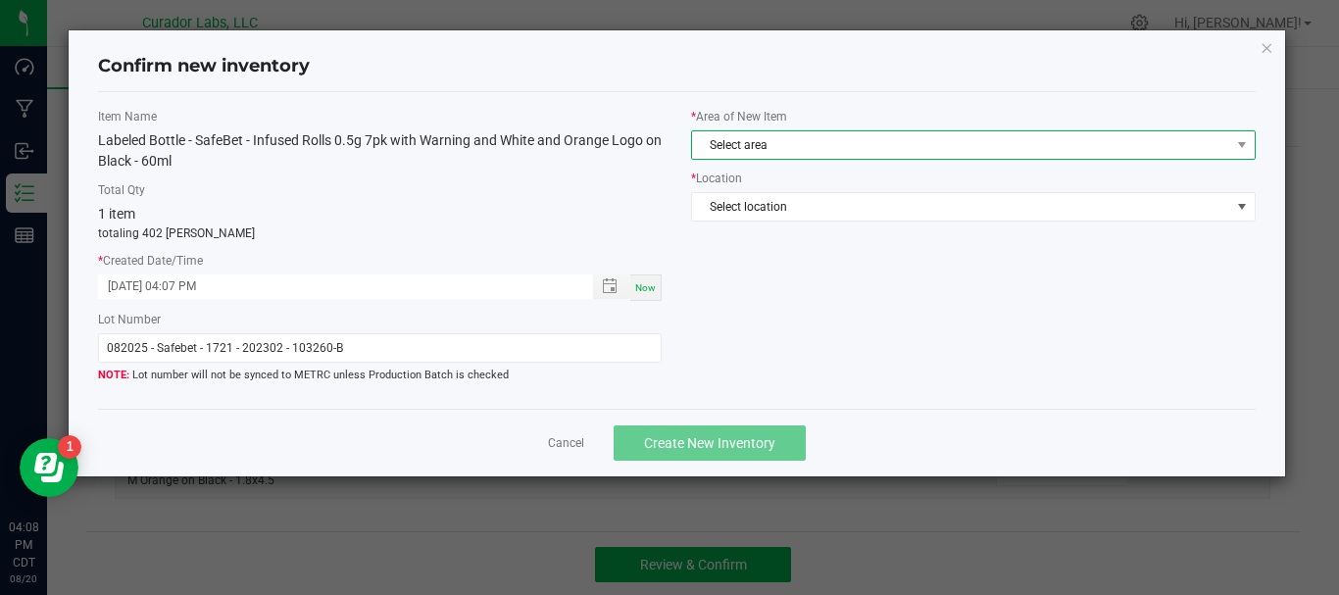
click at [849, 135] on span "Select area" at bounding box center [960, 144] width 537 height 27
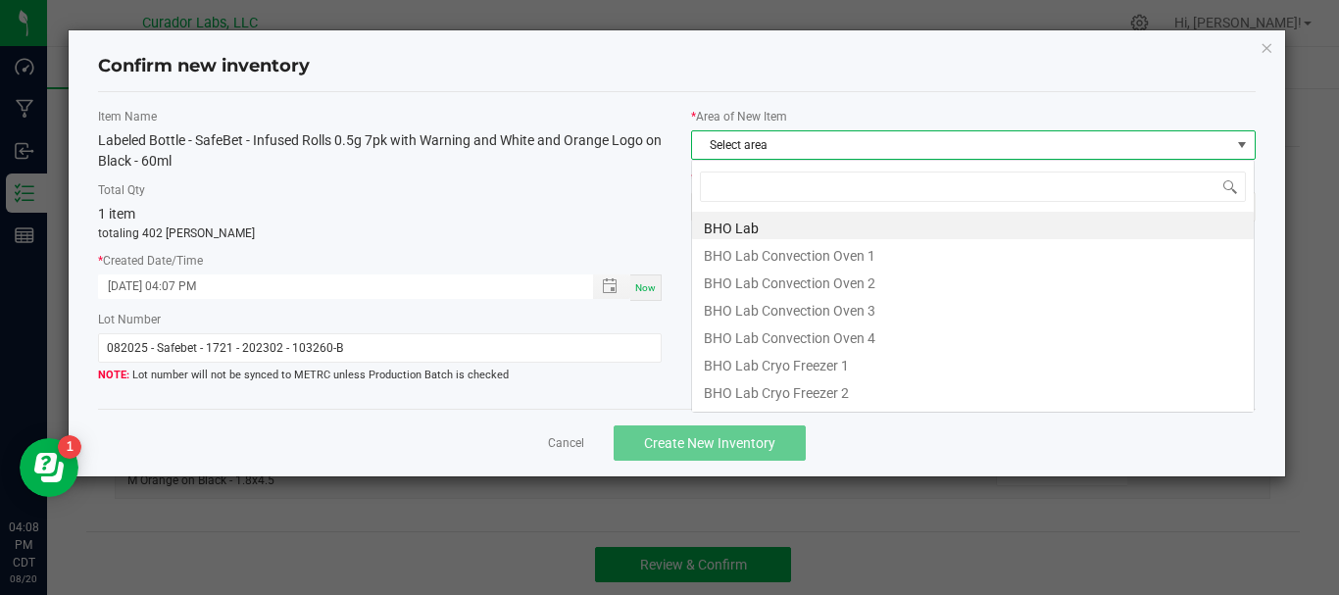
scroll to position [29, 565]
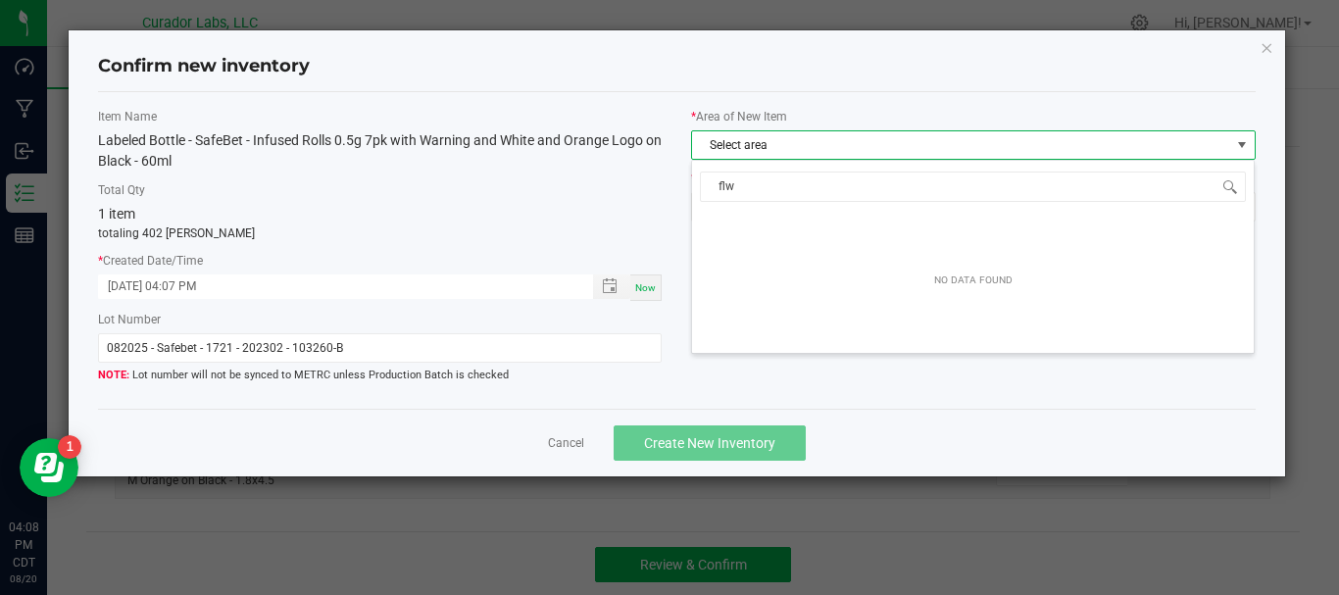
type input "fl"
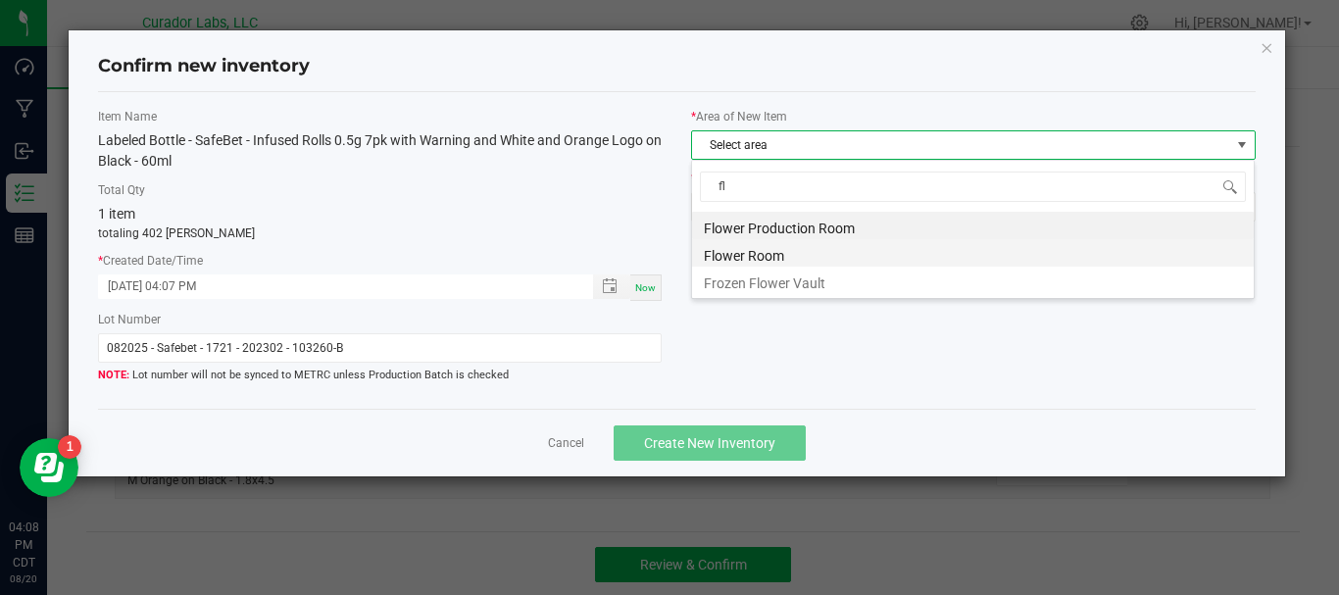
click at [814, 264] on li "Flower Room" at bounding box center [973, 252] width 562 height 27
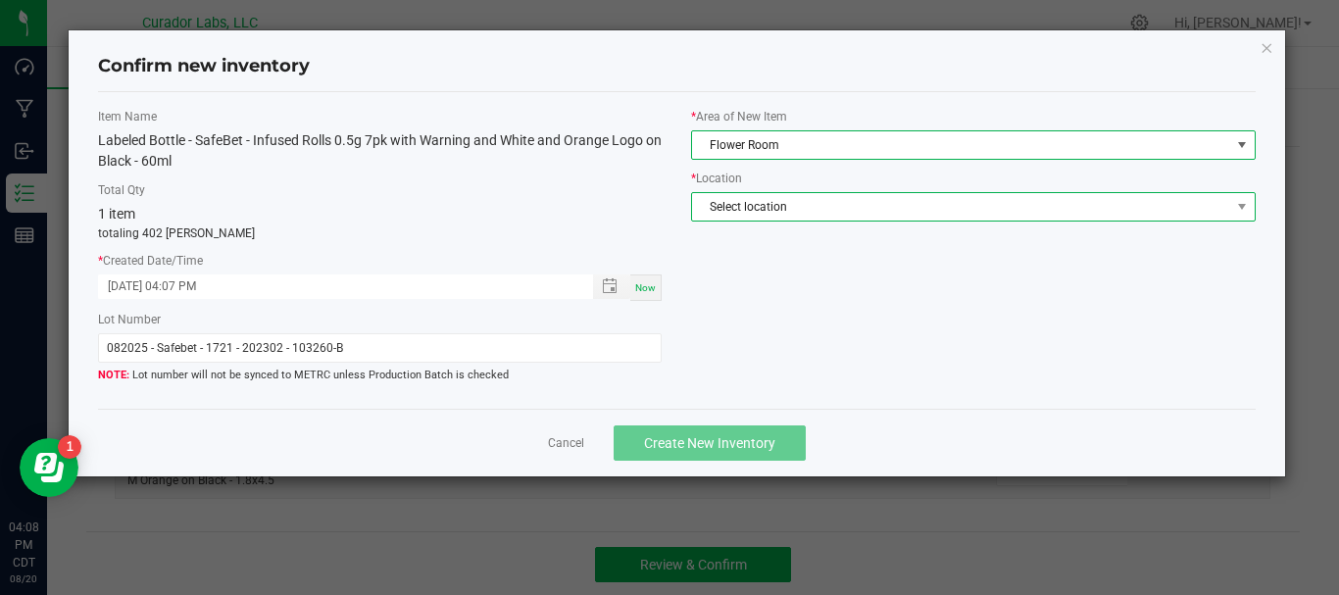
click at [796, 212] on span "Select location" at bounding box center [960, 206] width 537 height 27
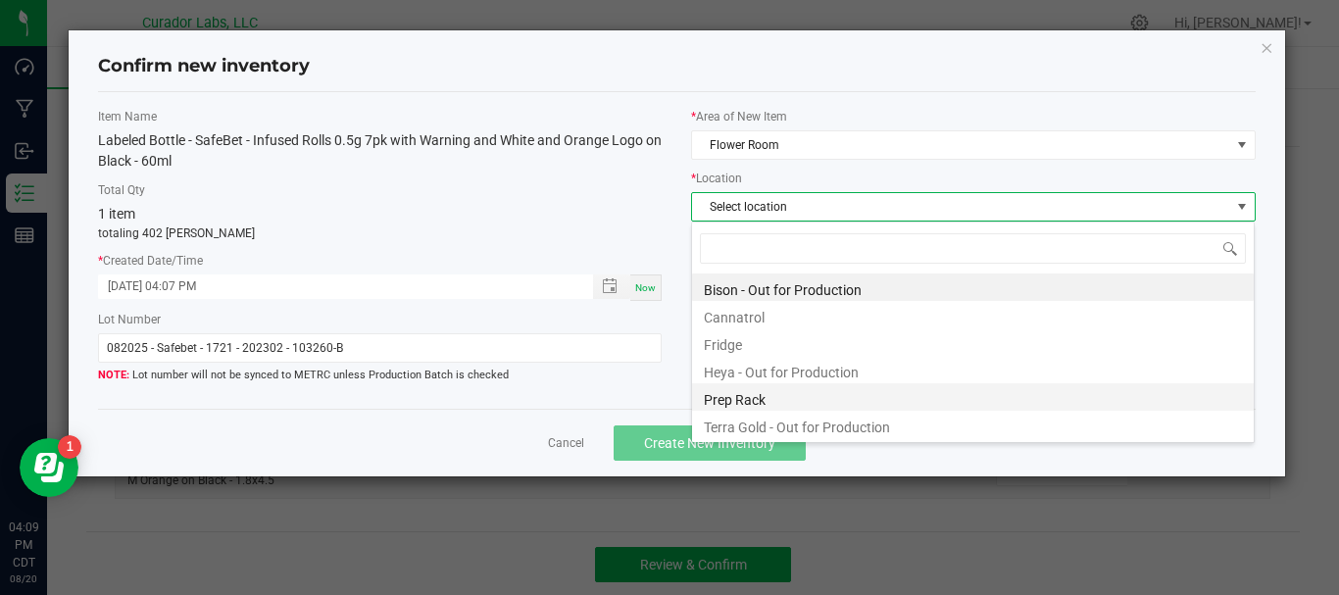
click at [802, 395] on li "Prep Rack" at bounding box center [973, 396] width 562 height 27
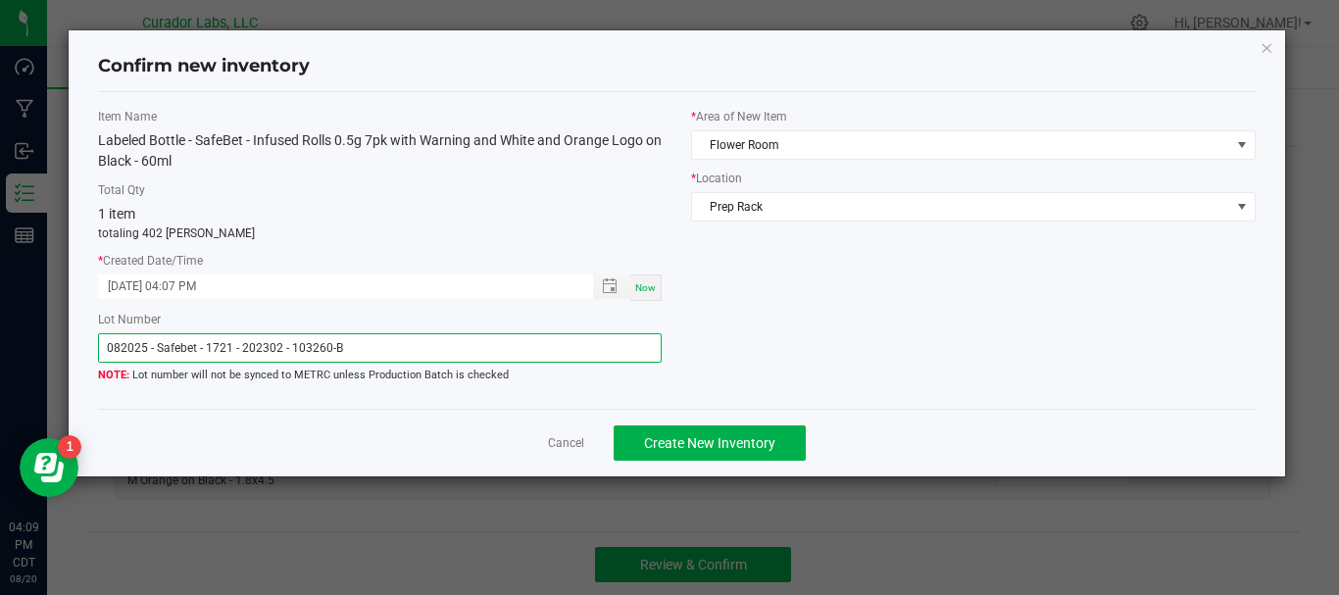
drag, startPoint x: 351, startPoint y: 350, endPoint x: 90, endPoint y: 351, distance: 260.7
click at [90, 351] on div "Item Name Labeled Bottle - SafeBet - Infused Rolls 0.5g 7pk with Warning and Wh…" at bounding box center [379, 251] width 593 height 286
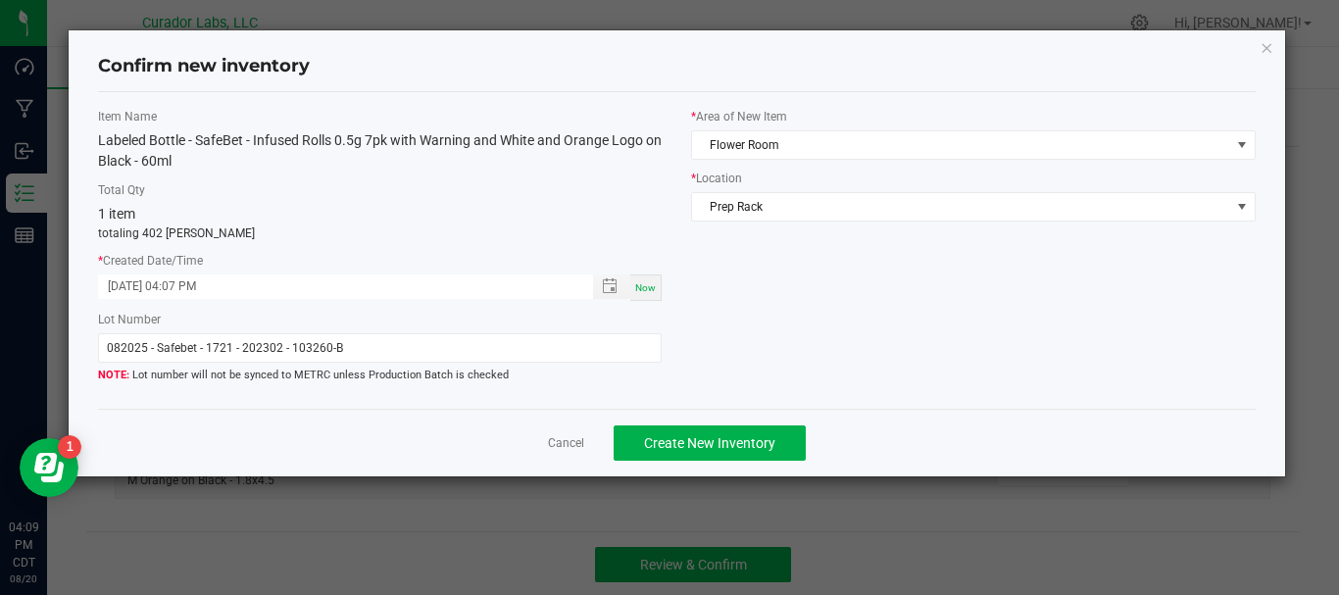
click at [240, 395] on div "Item Name Labeled Bottle - SafeBet - Infused Rolls 0.5g 7pk with Warning and Wh…" at bounding box center [677, 251] width 1158 height 318
click at [665, 447] on span "Create New Inventory" at bounding box center [709, 443] width 131 height 16
